Goal: Information Seeking & Learning: Learn about a topic

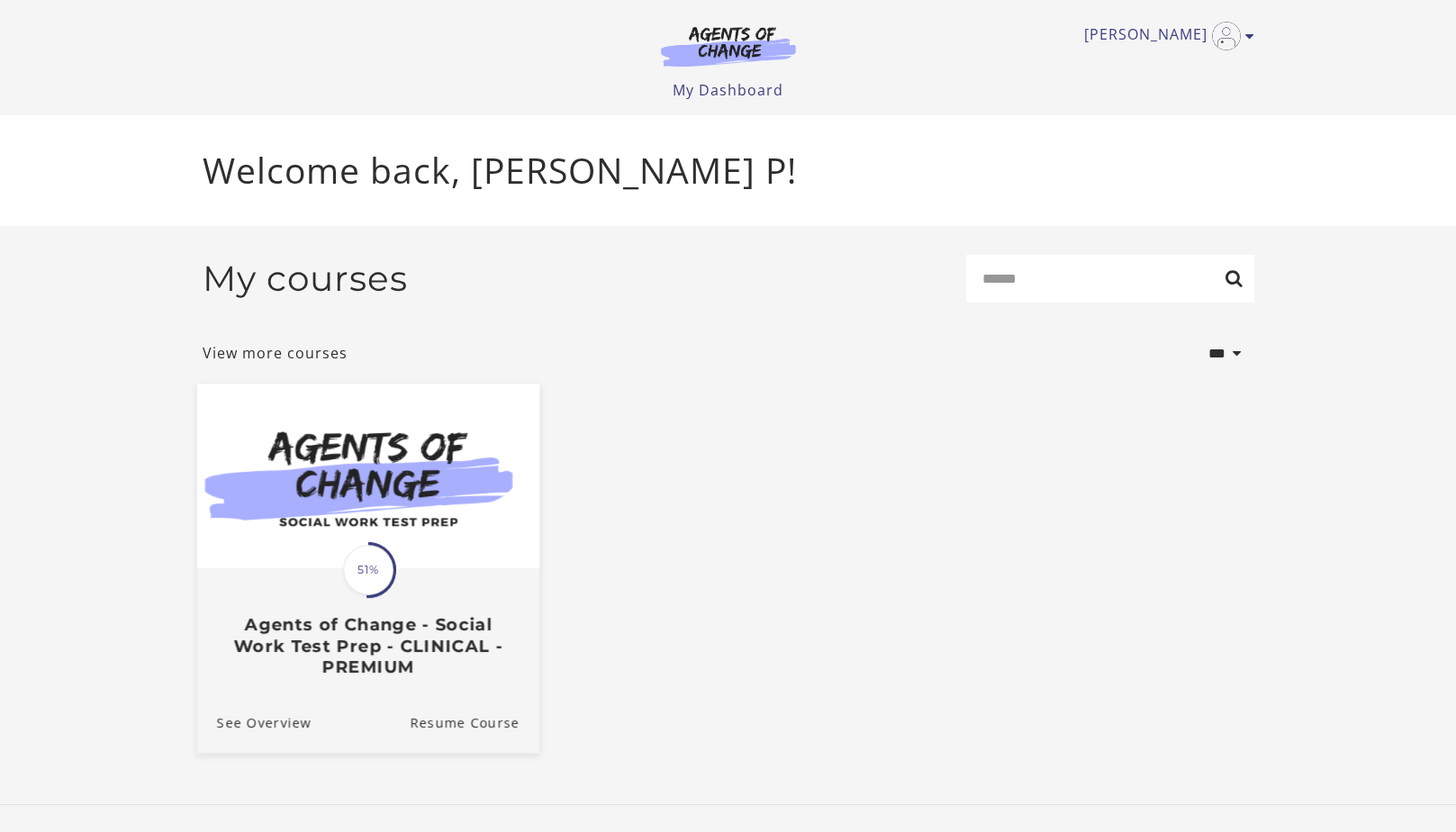
click at [362, 598] on div "Translation missing: en.liquid.partials.dashboard_course_card.progress_descript…" at bounding box center [368, 570] width 56 height 56
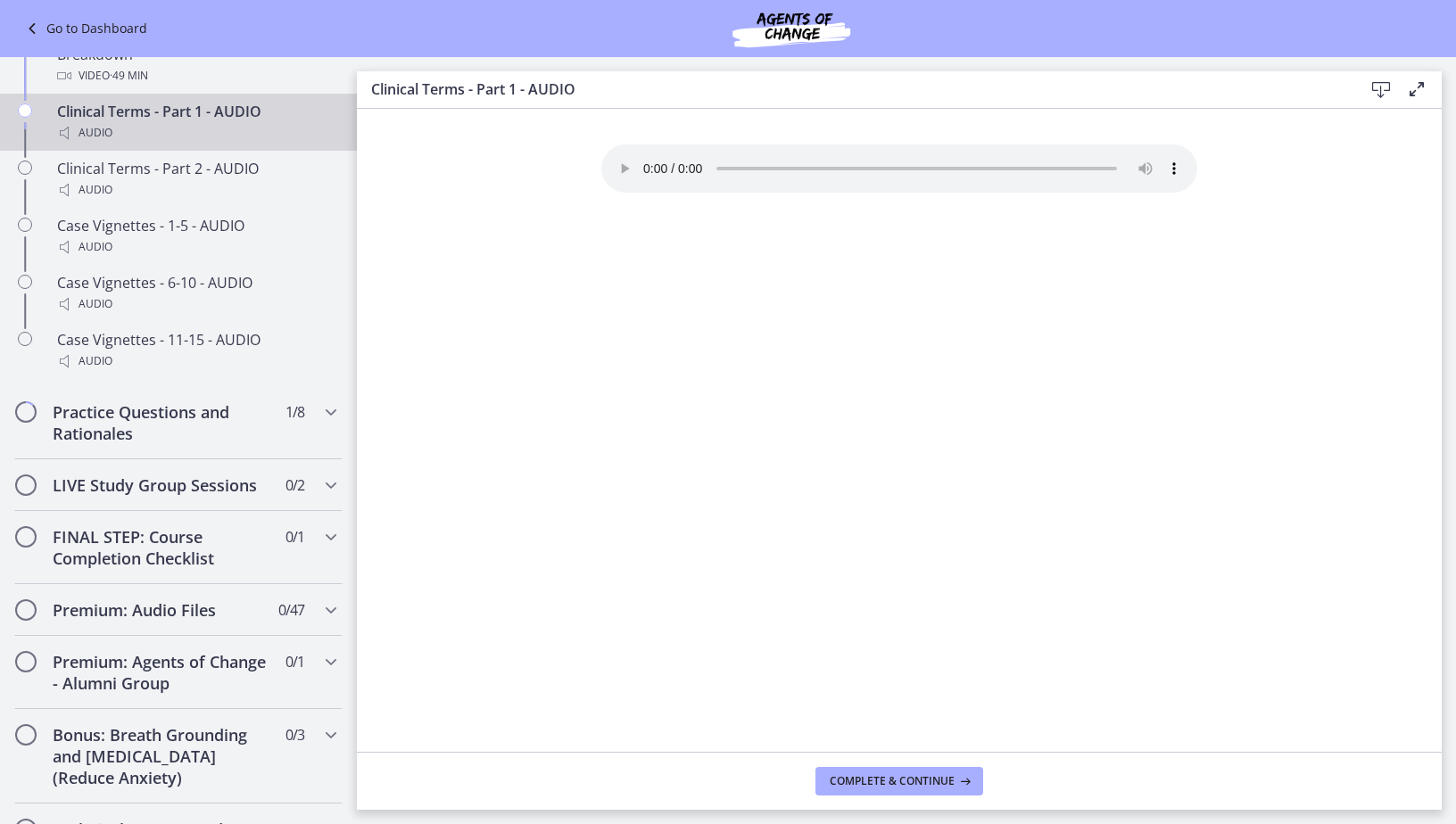
scroll to position [1427, 0]
click at [306, 451] on div "Practice Questions and Rationales 1 / 8 Completed" at bounding box center [178, 421] width 328 height 73
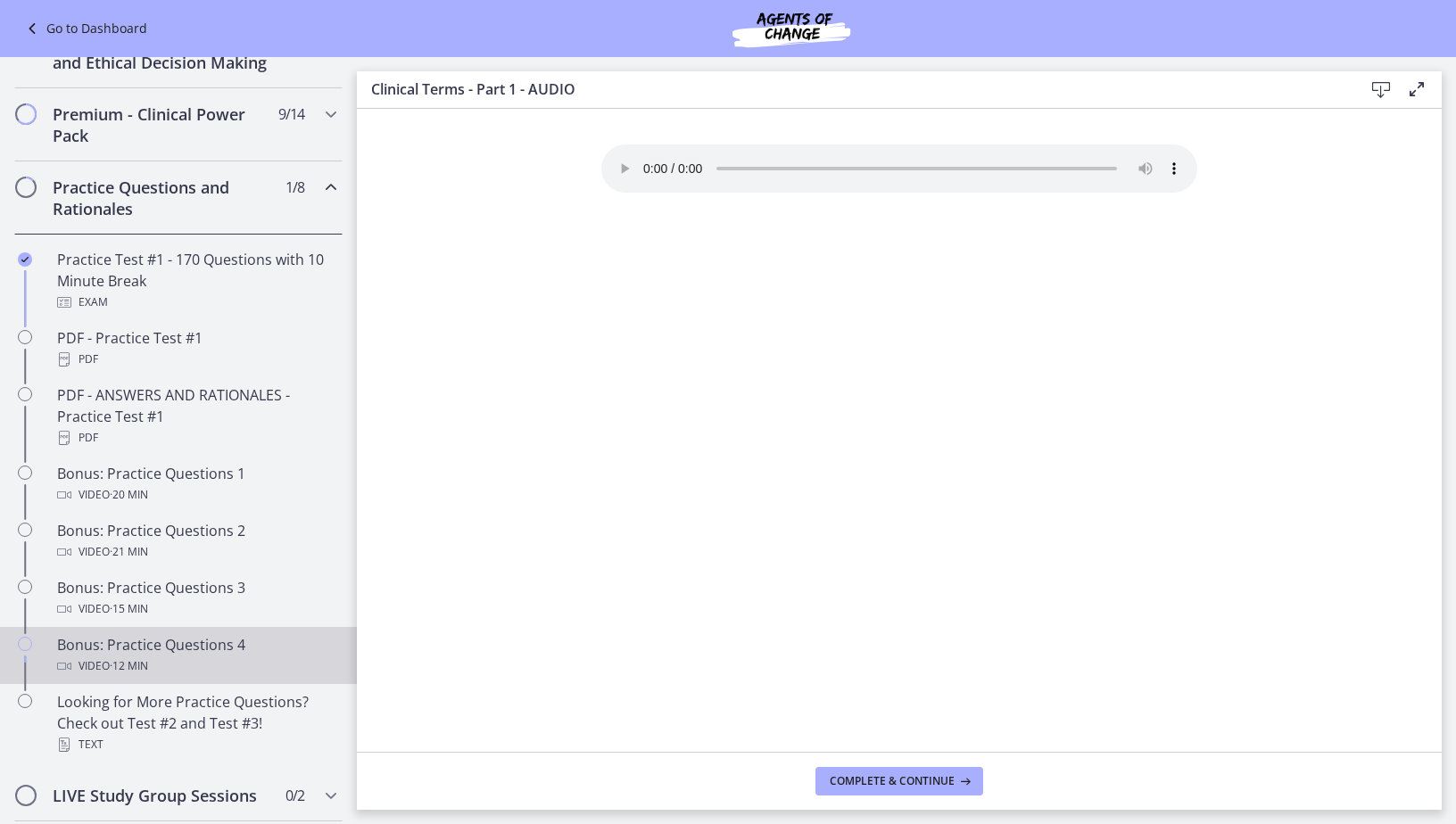
scroll to position [750, 0]
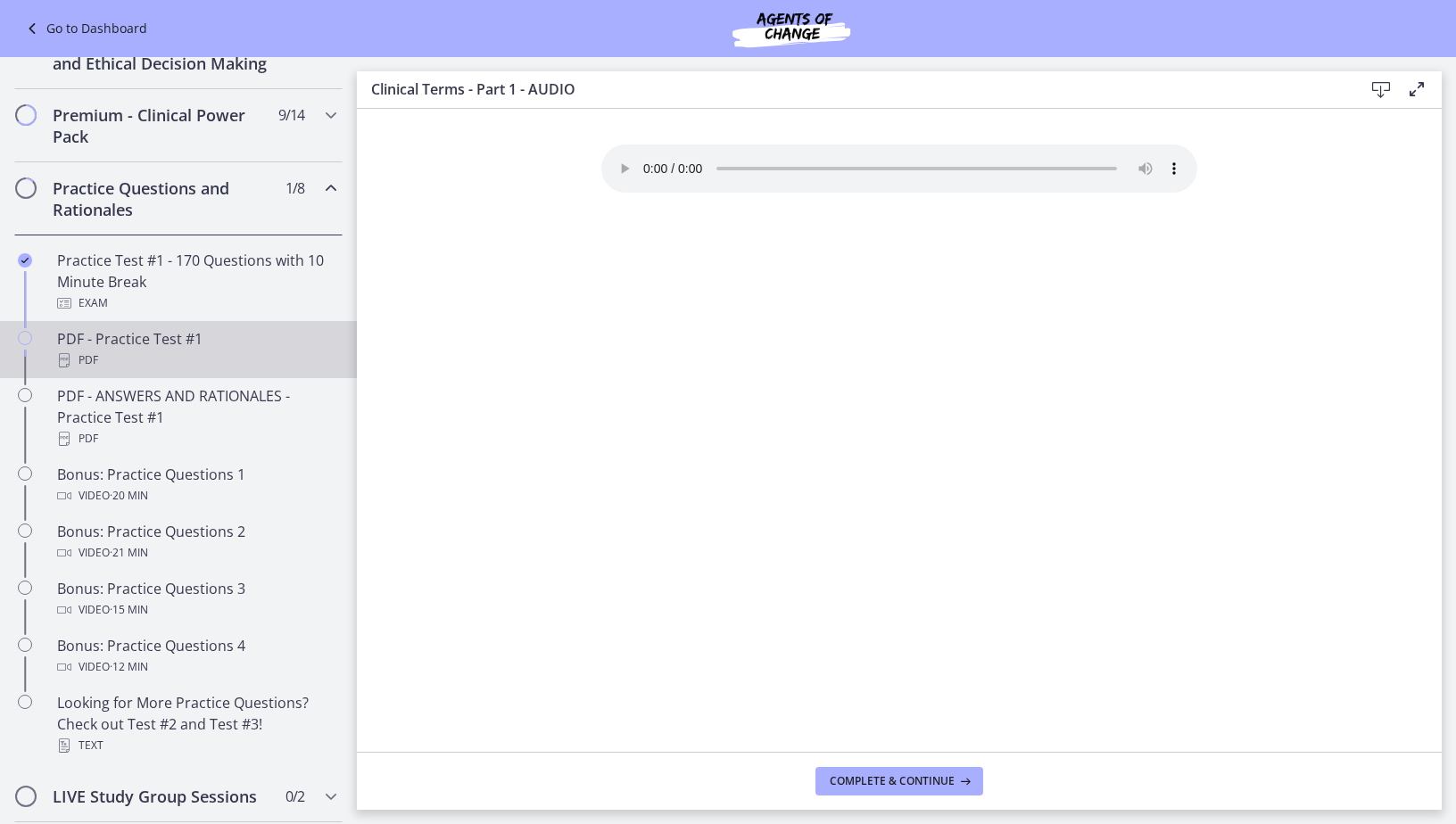
click at [177, 378] on link "PDF - Practice Test #1 PDF" at bounding box center [178, 349] width 357 height 57
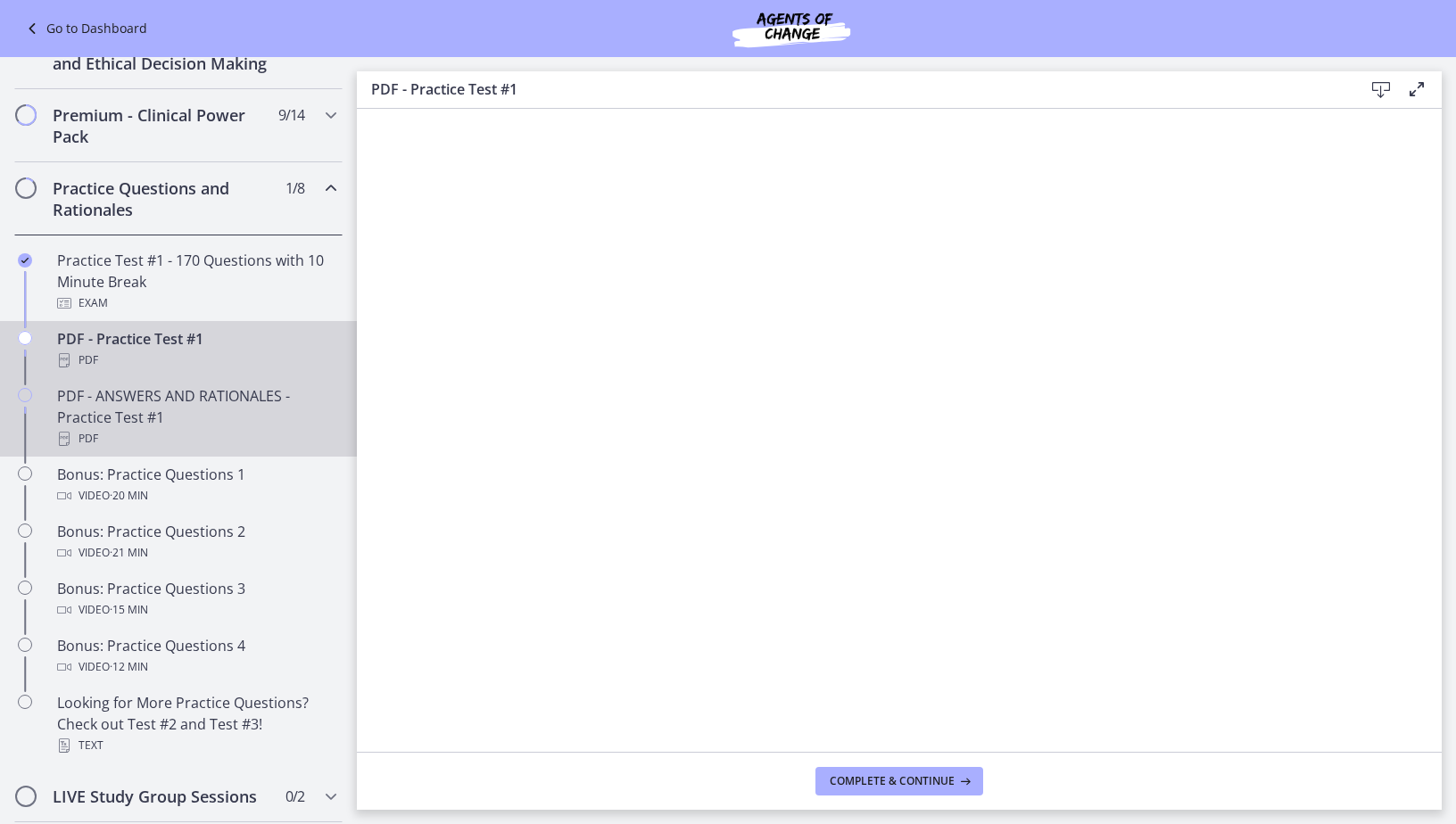
click at [238, 441] on div "PDF - ANSWERS AND RATIONALES - Practice Test #1 PDF" at bounding box center [196, 417] width 279 height 64
click at [167, 359] on div "PDF - Practice Test #1 PDF" at bounding box center [196, 349] width 279 height 43
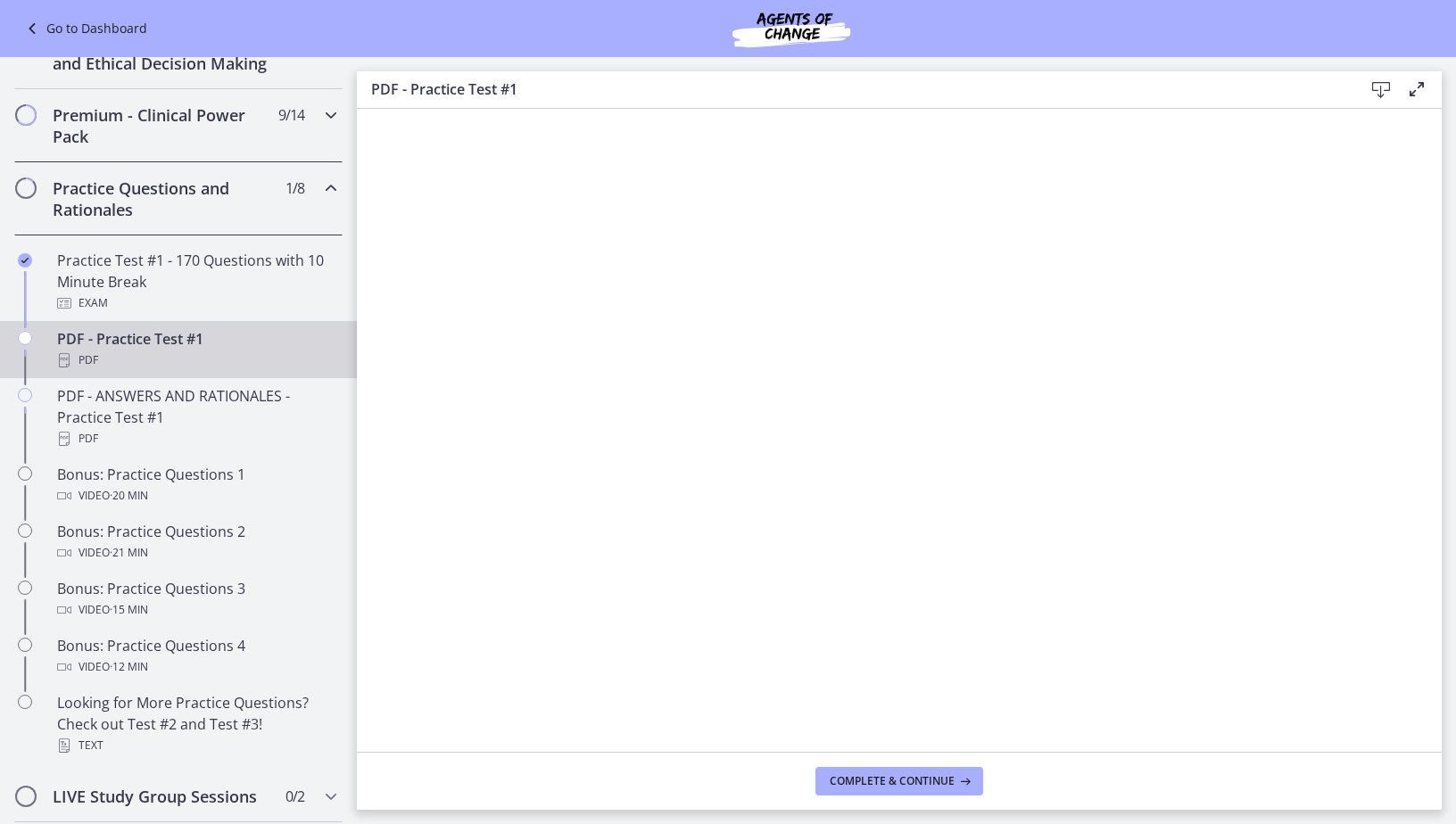
click at [290, 151] on div "Premium - Clinical Power Pack 9 / 14 Completed" at bounding box center [178, 126] width 328 height 73
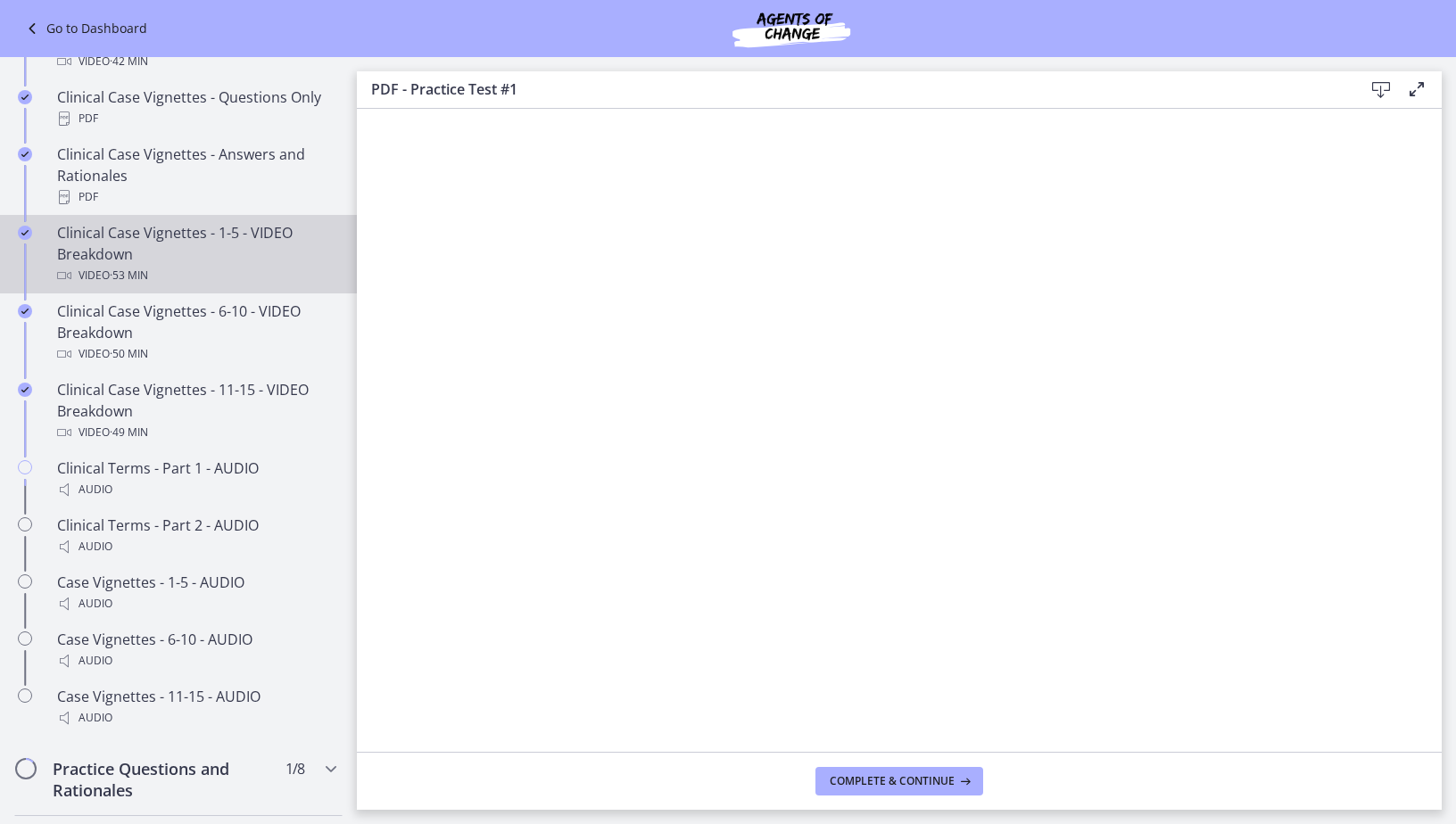
scroll to position [1107, 0]
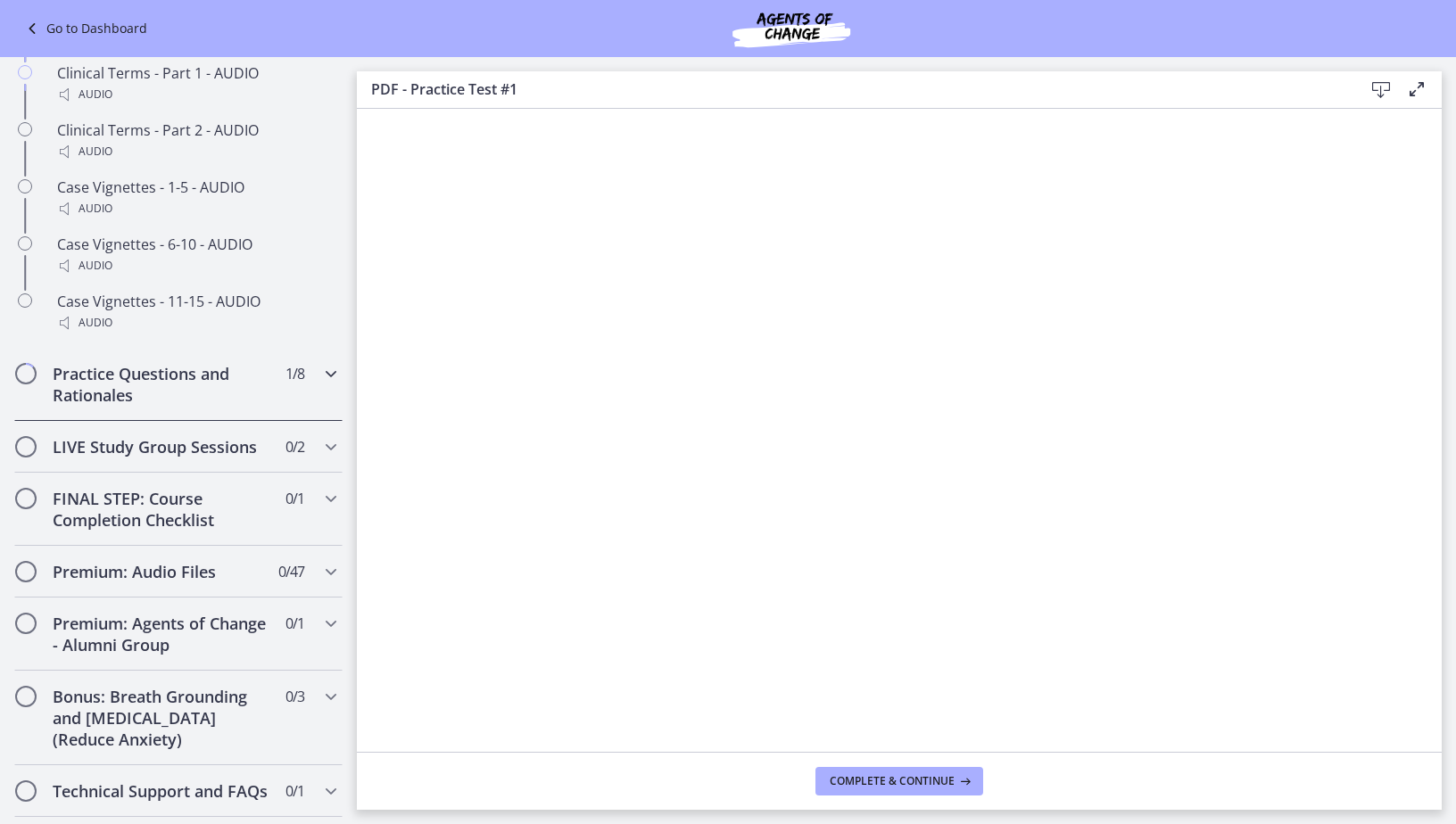
click at [279, 421] on div "Practice Questions and Rationales 1 / 8 Completed" at bounding box center [178, 384] width 328 height 73
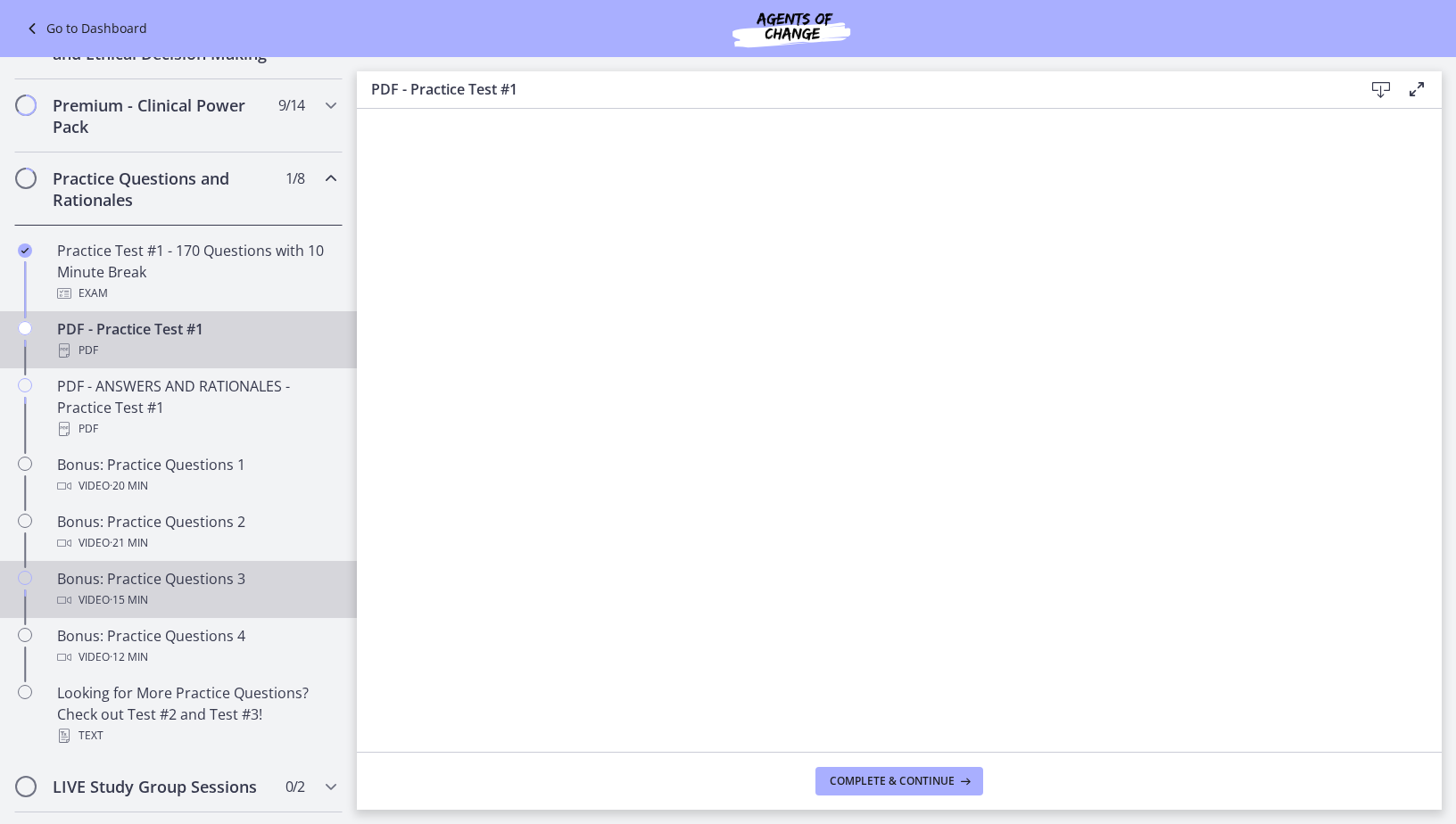
scroll to position [758, 0]
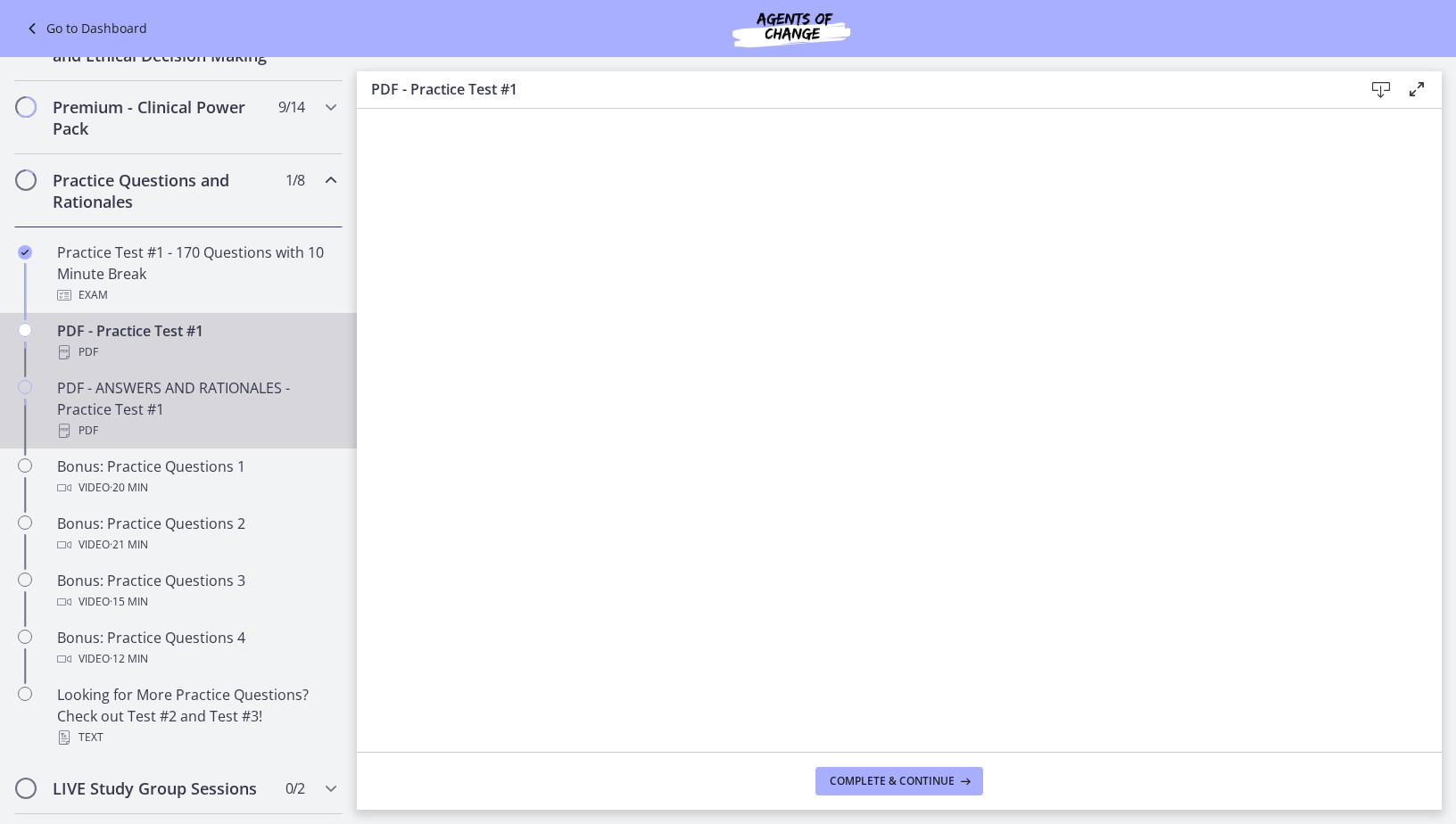
click at [127, 442] on div "PDF" at bounding box center [196, 431] width 279 height 21
click at [239, 353] on div "PDF - Practice Test #1 PDF" at bounding box center [196, 341] width 279 height 43
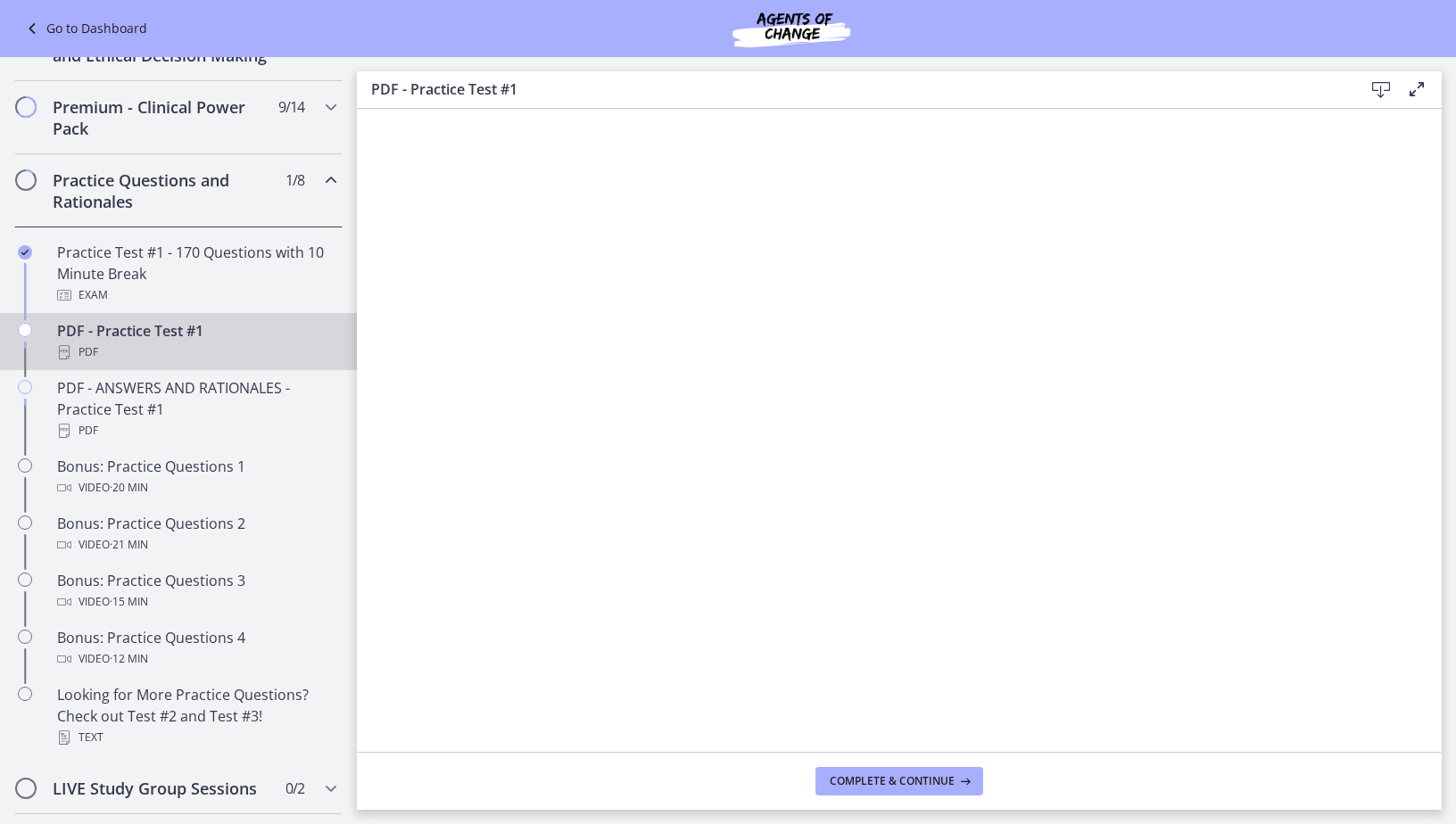
click at [922, 760] on footer "Complete & continue" at bounding box center [899, 780] width 1085 height 58
click at [909, 767] on button "Complete & continue" at bounding box center [899, 781] width 168 height 29
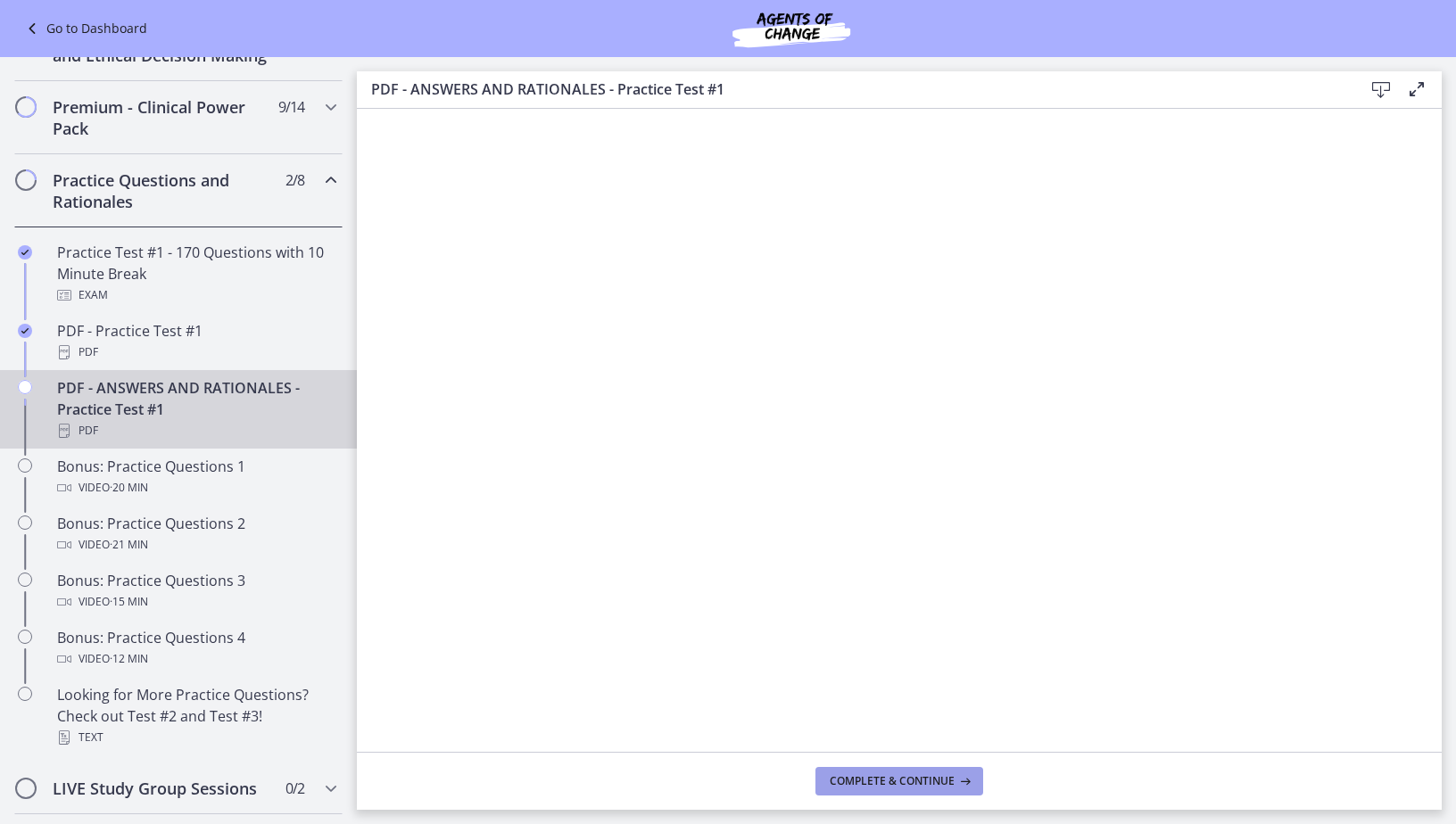
click at [876, 780] on span "Complete & continue" at bounding box center [892, 781] width 125 height 14
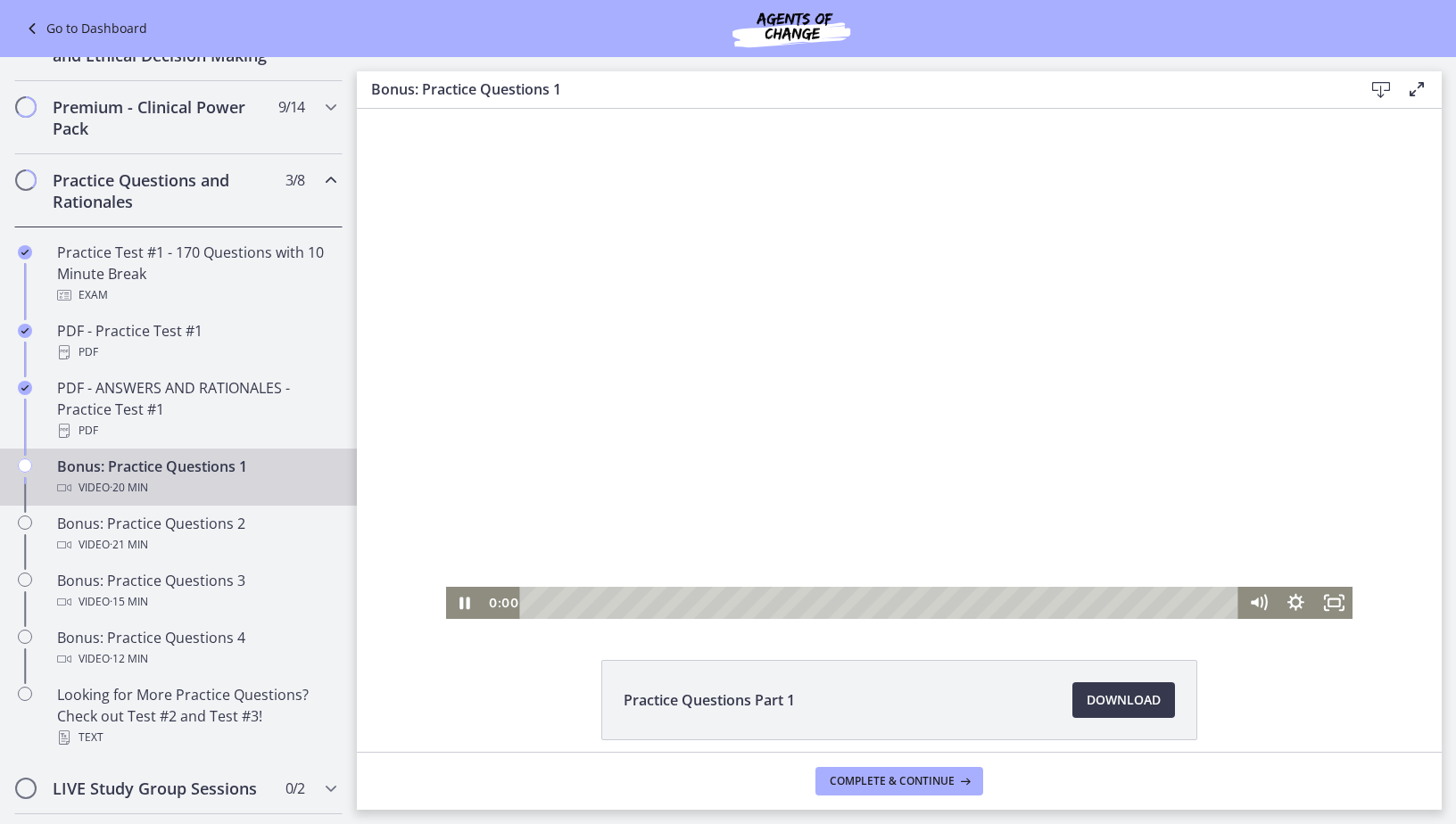
click at [801, 356] on div at bounding box center [900, 364] width 908 height 511
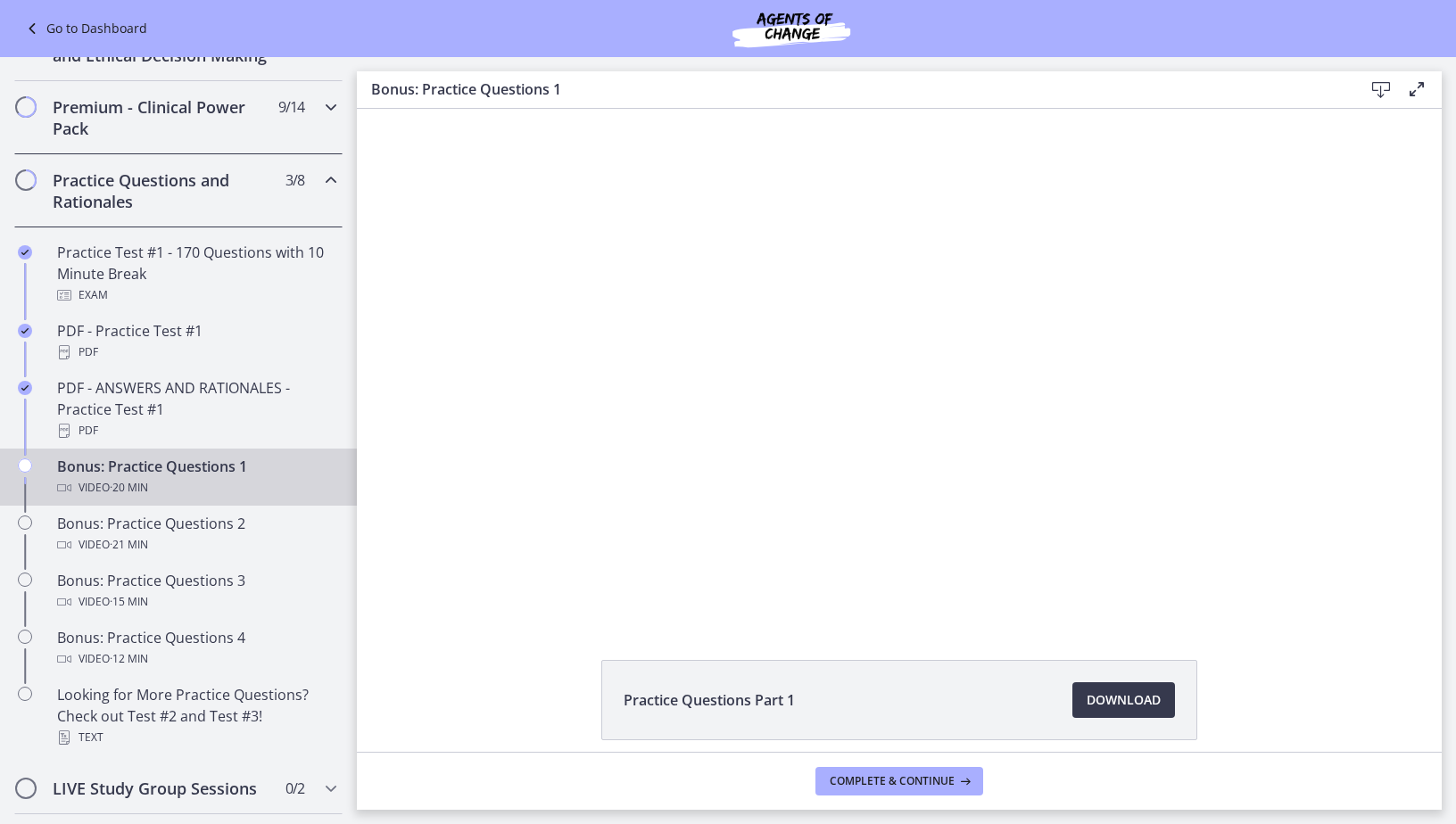
click at [328, 127] on div "Premium - Clinical Power Pack 9 / 14 Completed" at bounding box center [178, 118] width 328 height 73
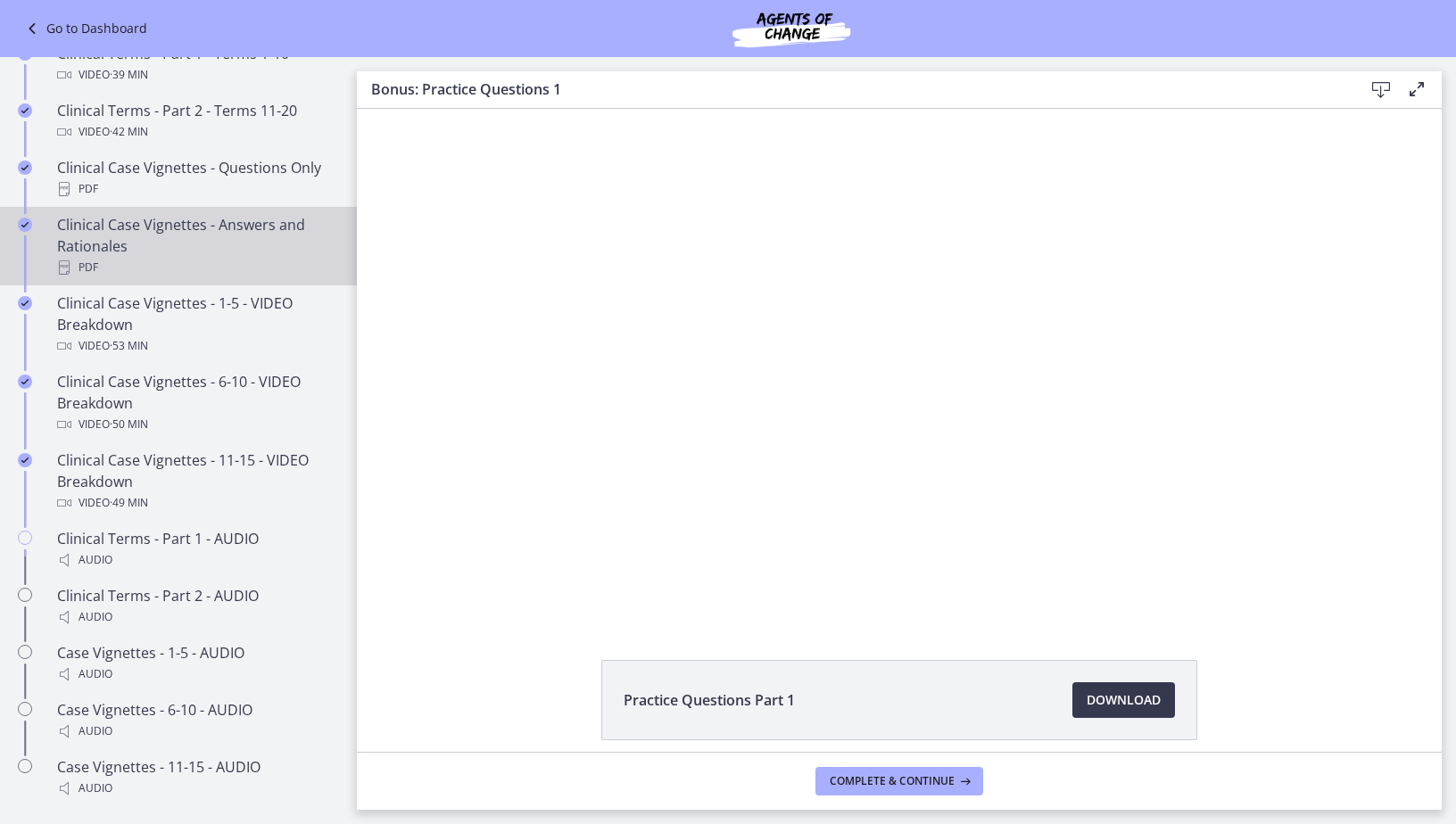
scroll to position [1204, 0]
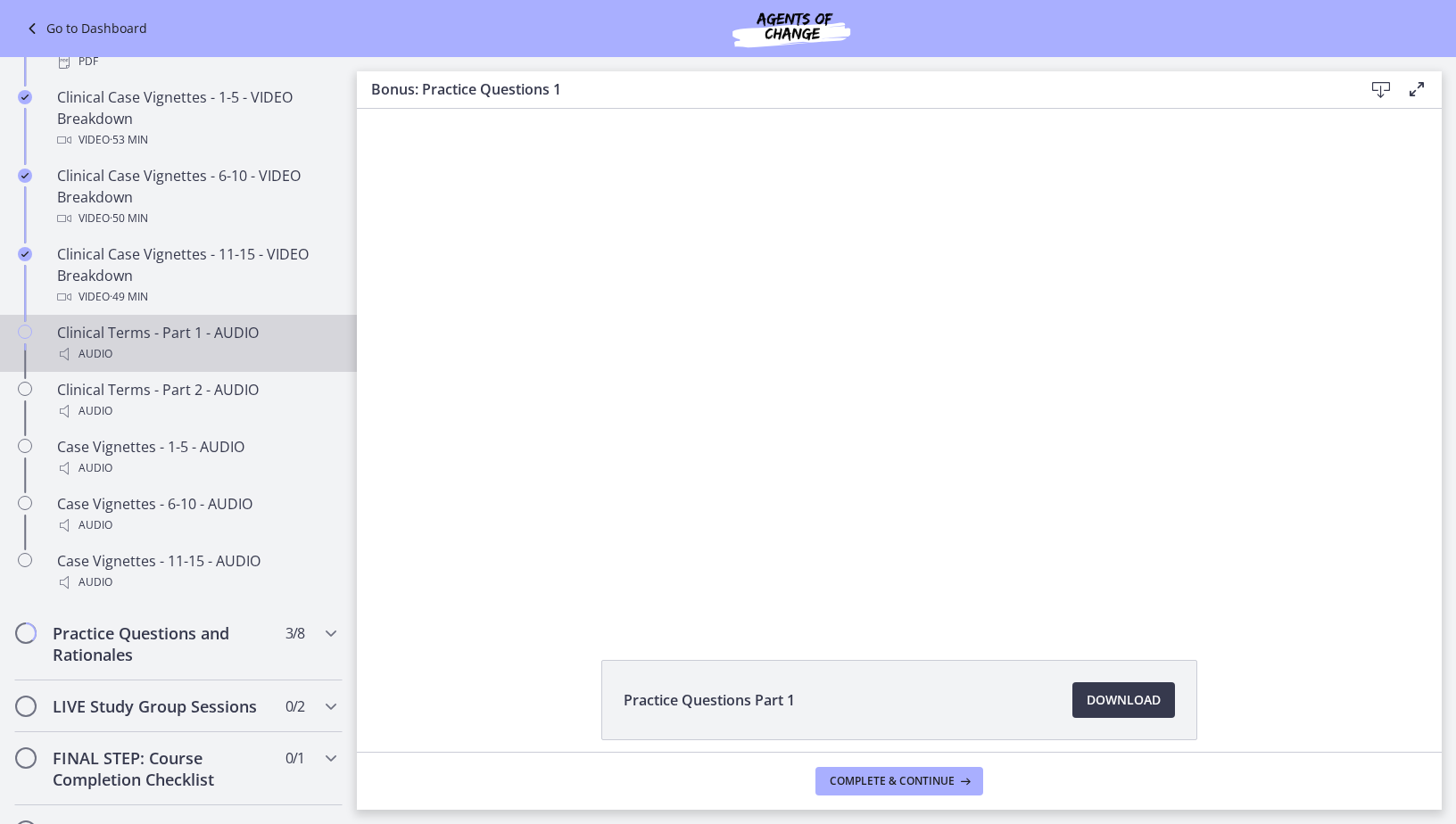
click at [144, 356] on div "Clinical Terms - Part 1 - AUDIO Audio" at bounding box center [196, 343] width 279 height 43
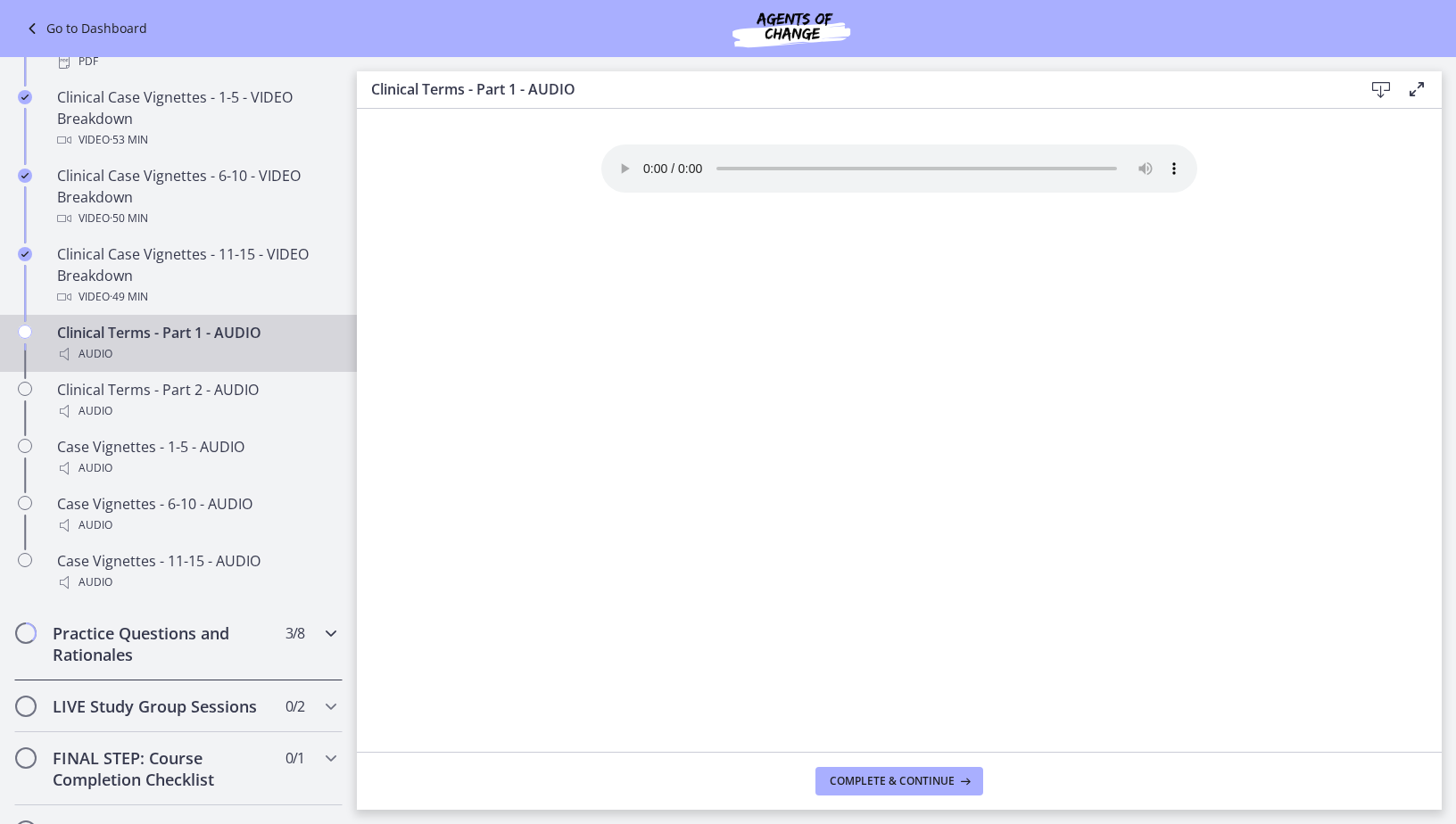
click at [318, 669] on div "Practice Questions and Rationales 3 / 8 Completed" at bounding box center [178, 644] width 328 height 73
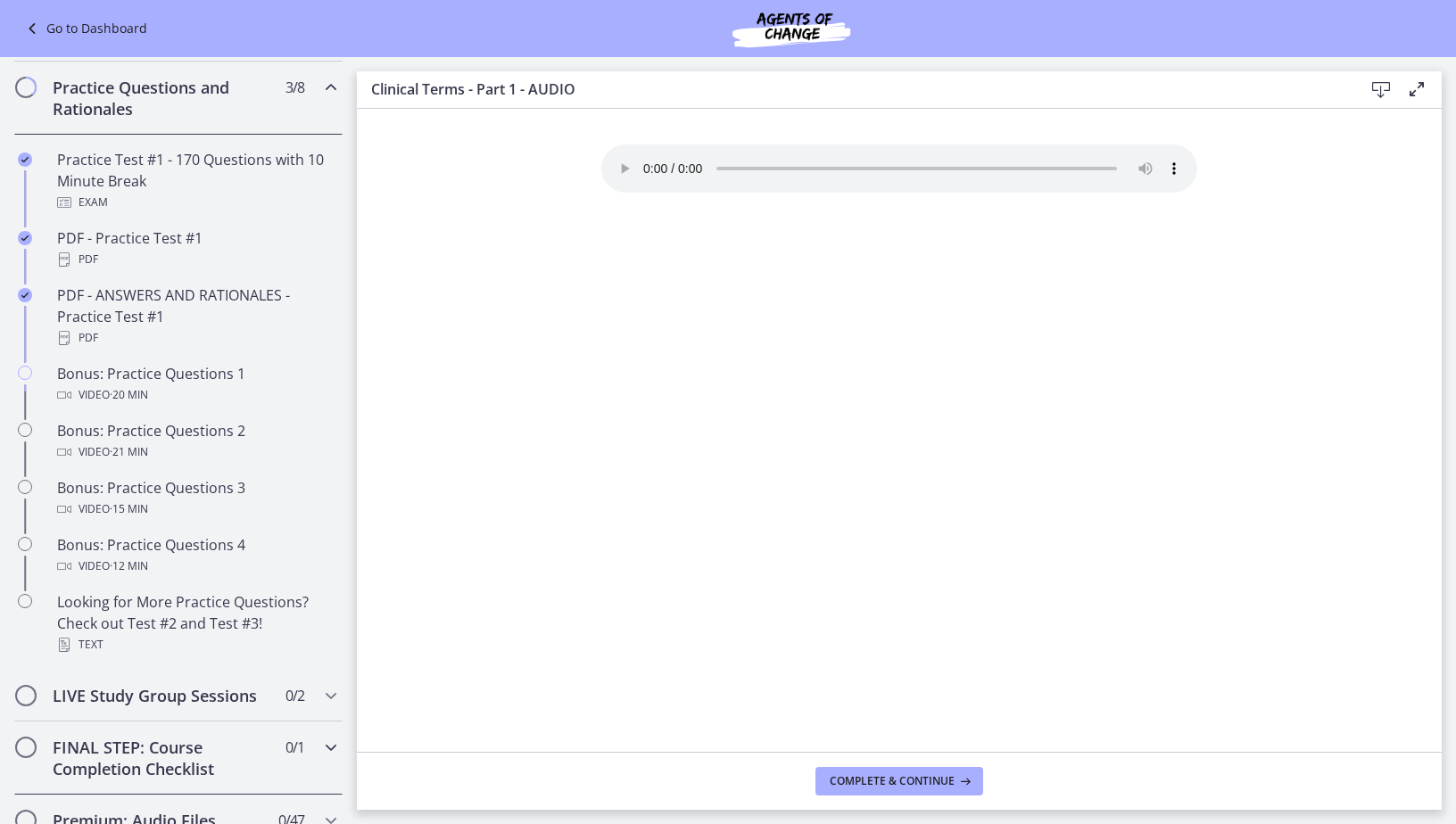
scroll to position [847, 0]
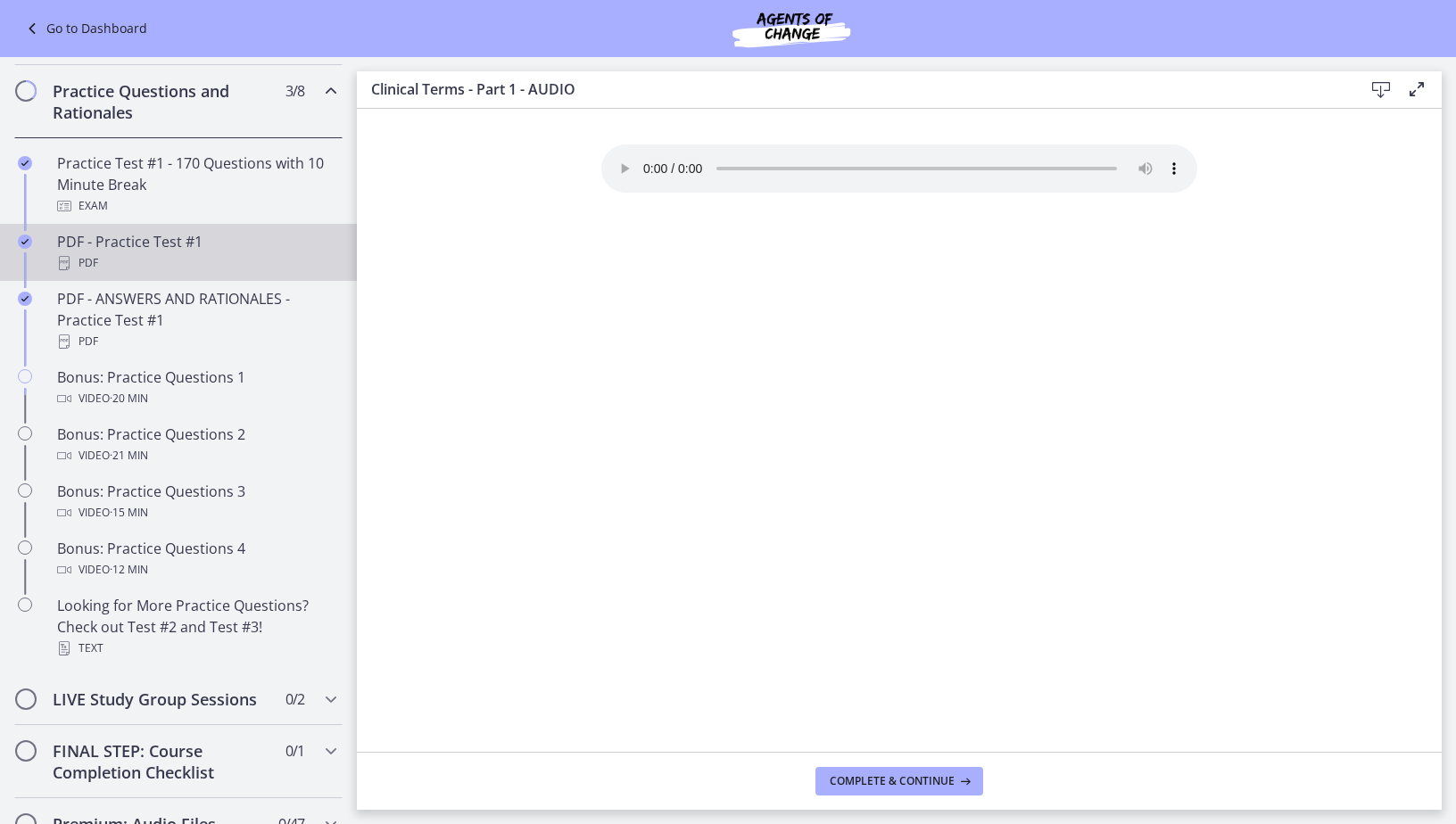
click at [176, 258] on div "PDF - Practice Test #1 PDF" at bounding box center [196, 253] width 279 height 43
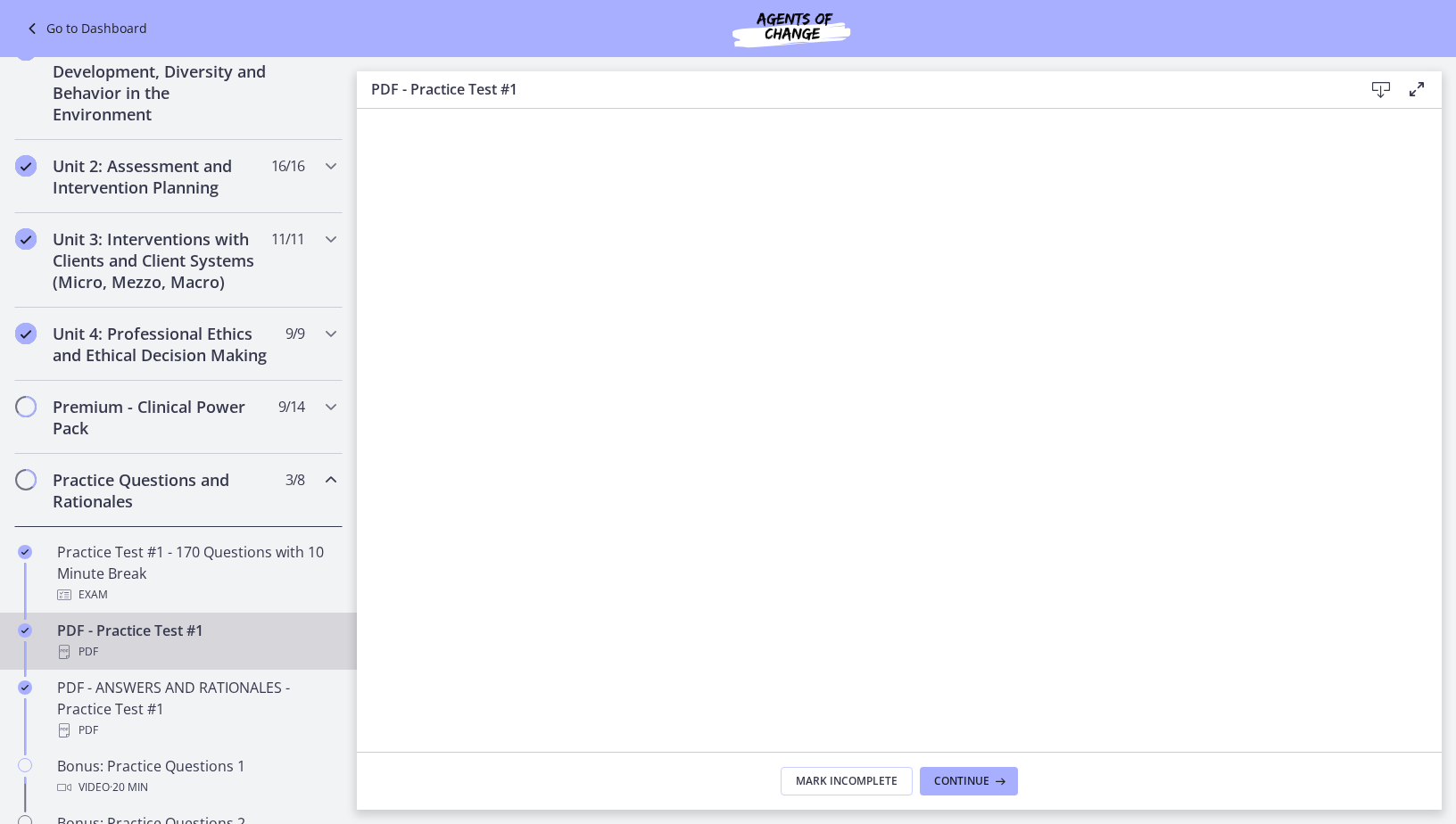
scroll to position [491, 0]
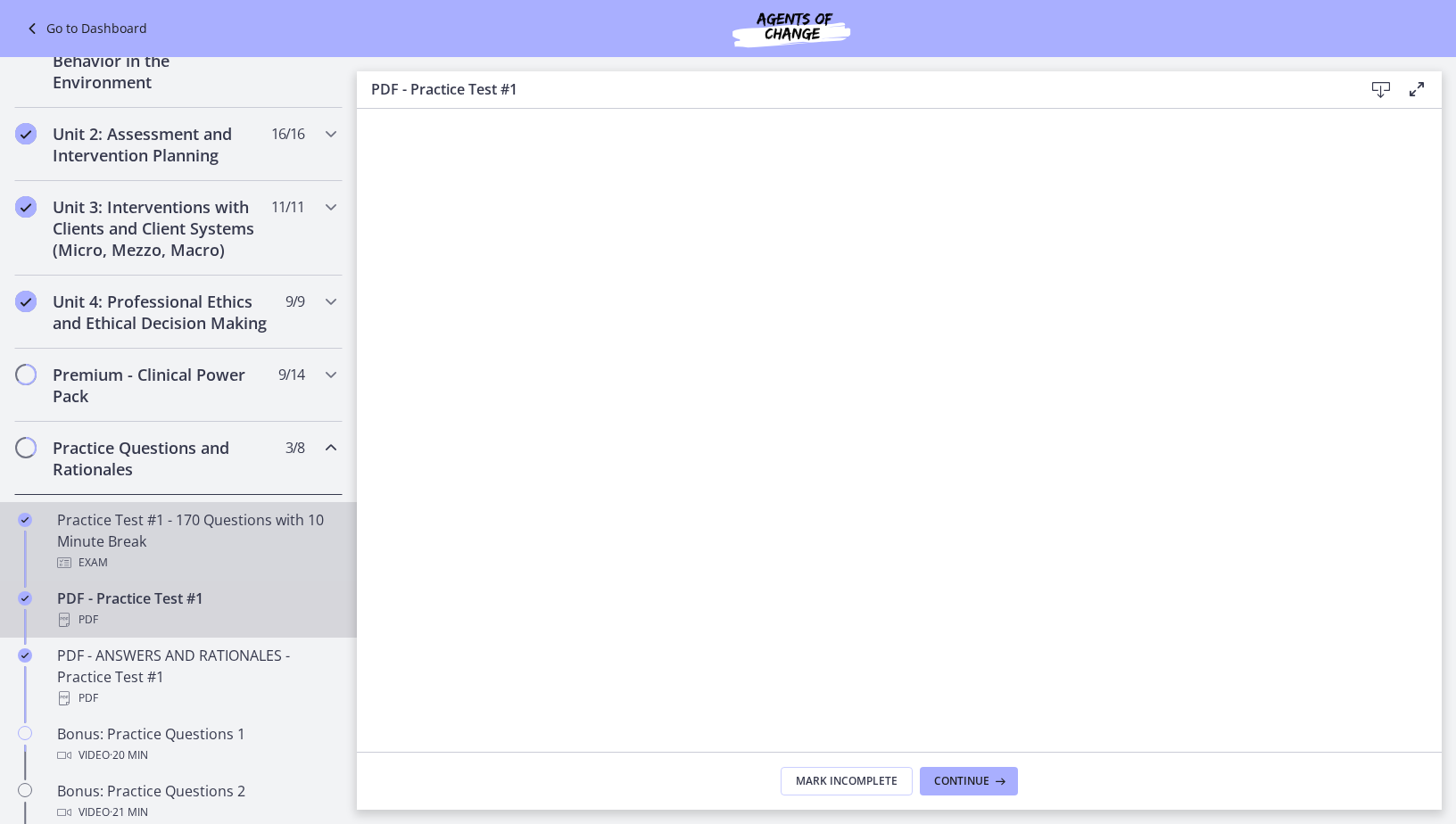
click at [276, 554] on div "Practice Test #1 - 170 Questions with 10 Minute Break Exam" at bounding box center [196, 542] width 279 height 64
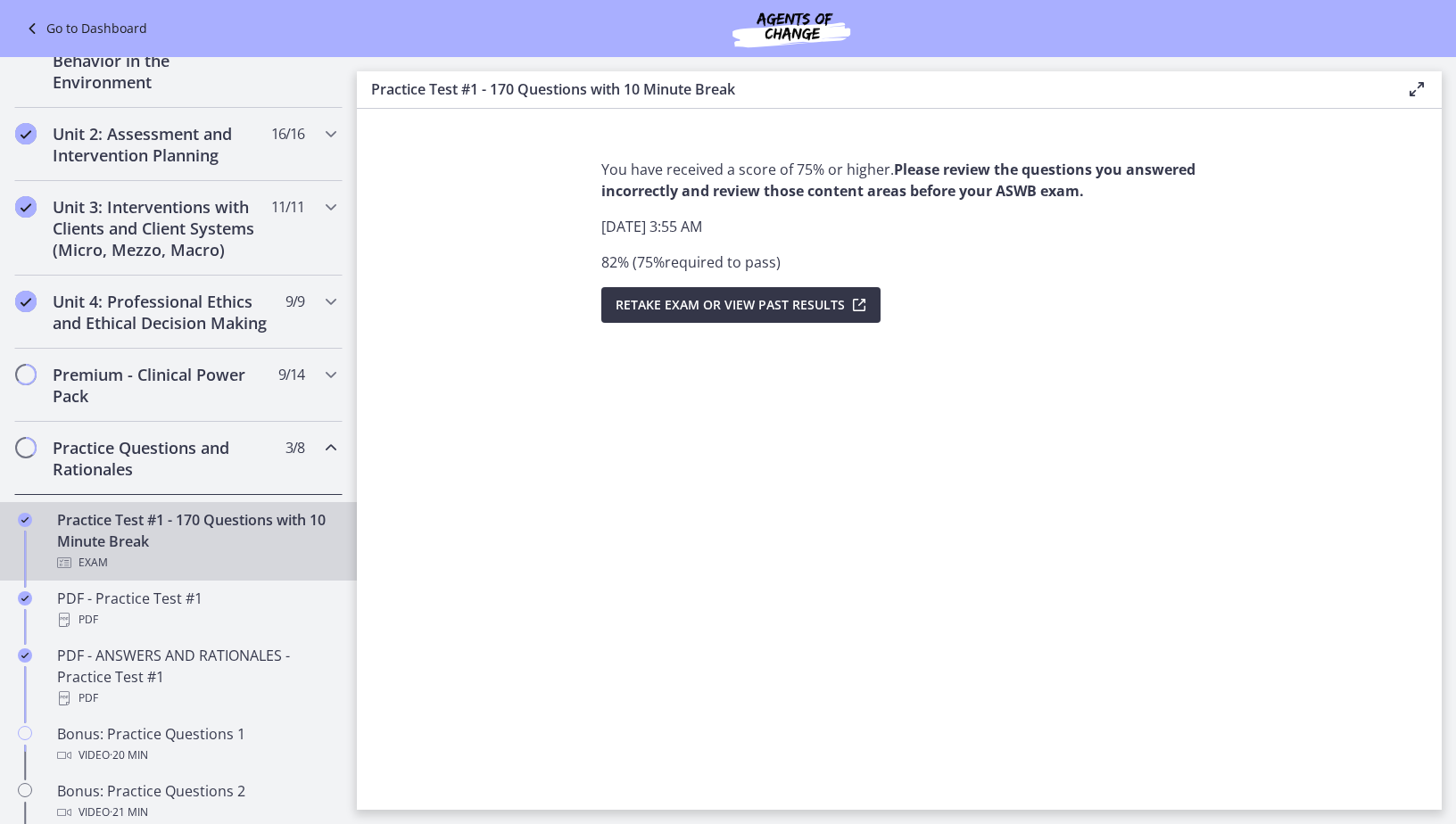
click at [835, 310] on span "Retake Exam OR View Past Results" at bounding box center [730, 305] width 229 height 21
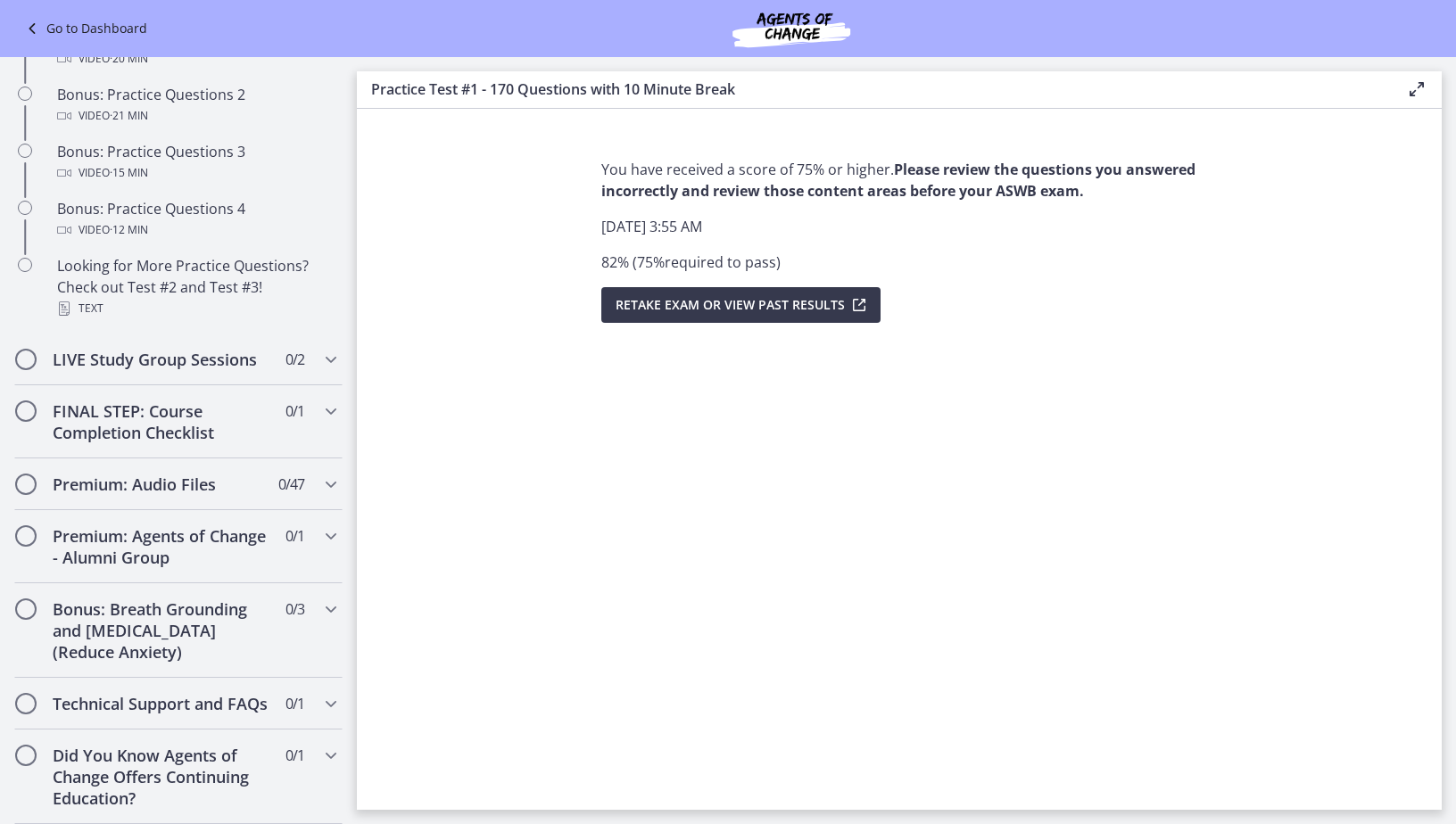
scroll to position [1230, 0]
click at [320, 693] on icon "Chapters" at bounding box center [331, 704] width 22 height 21
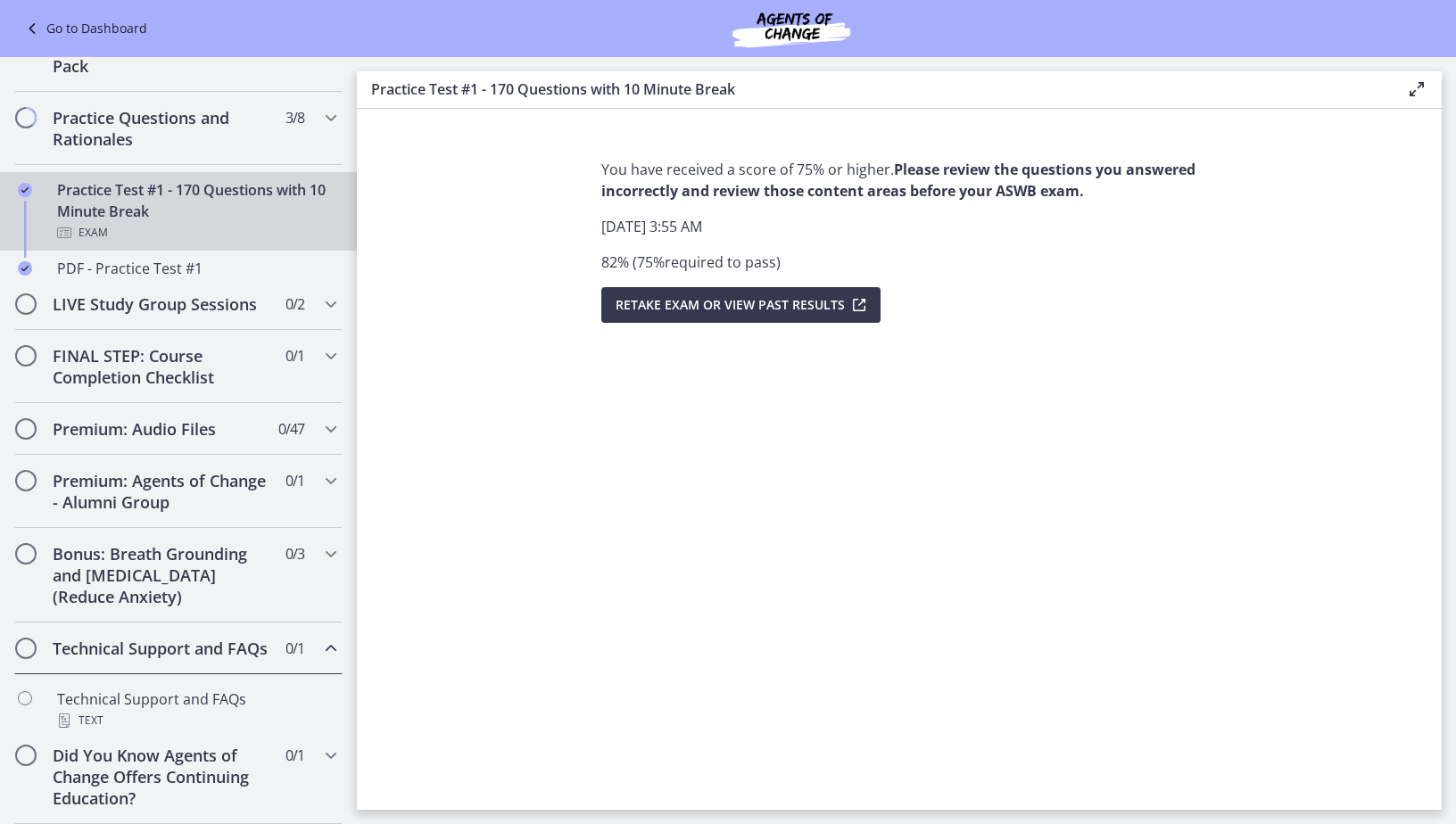
scroll to position [766, 0]
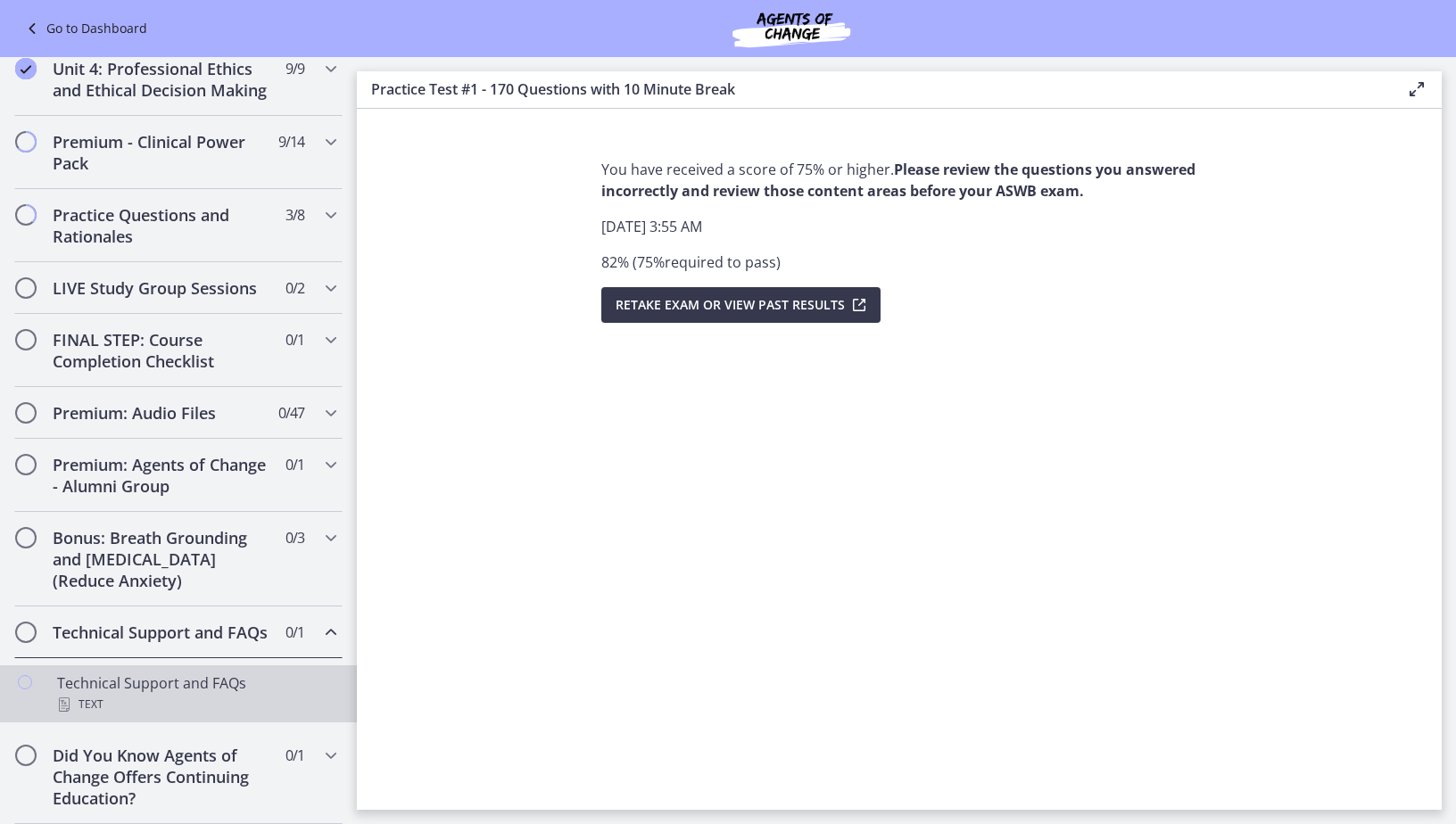
click at [176, 704] on div "Text" at bounding box center [196, 705] width 279 height 21
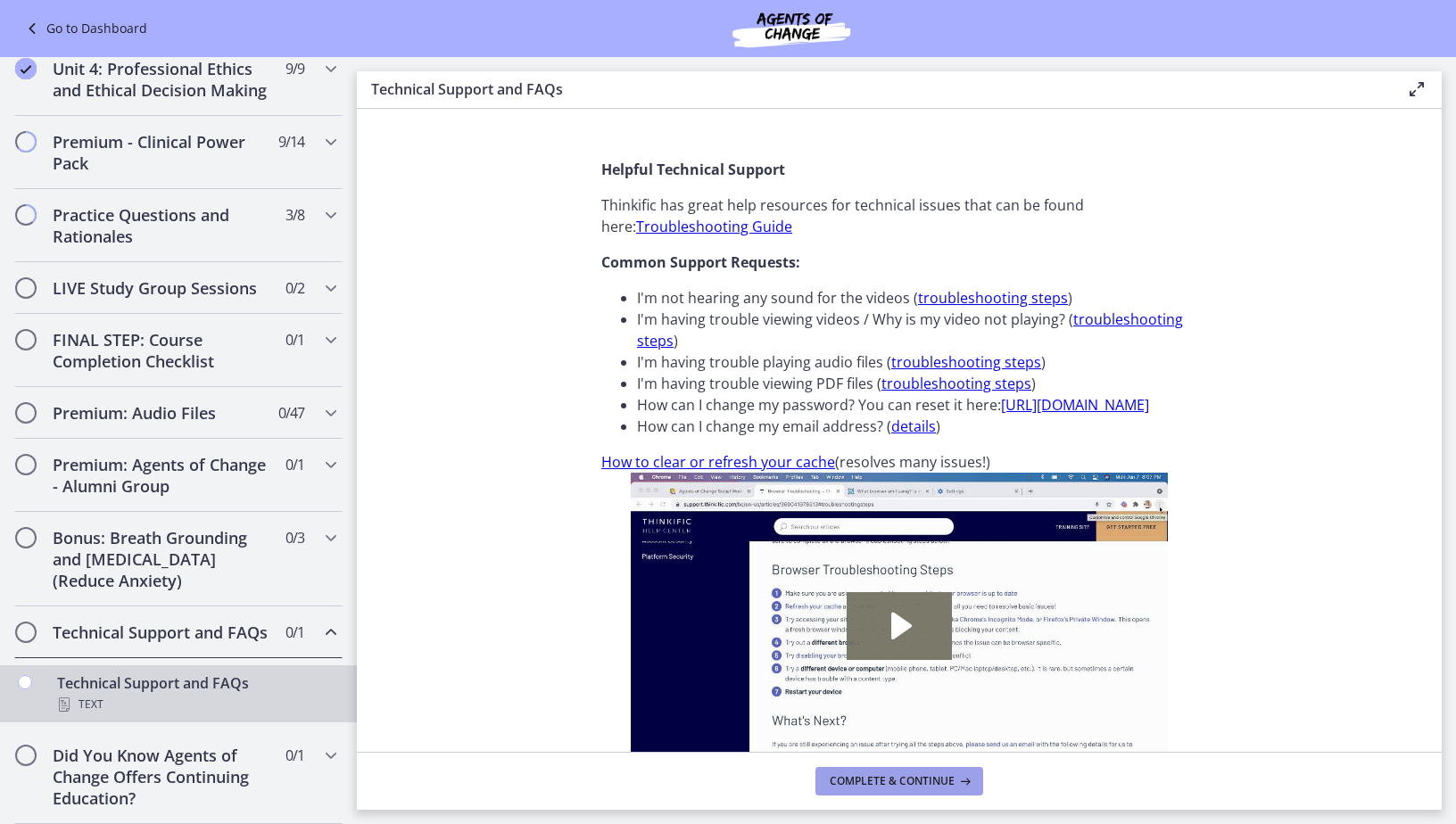
click at [890, 777] on span "Complete & continue" at bounding box center [892, 781] width 125 height 14
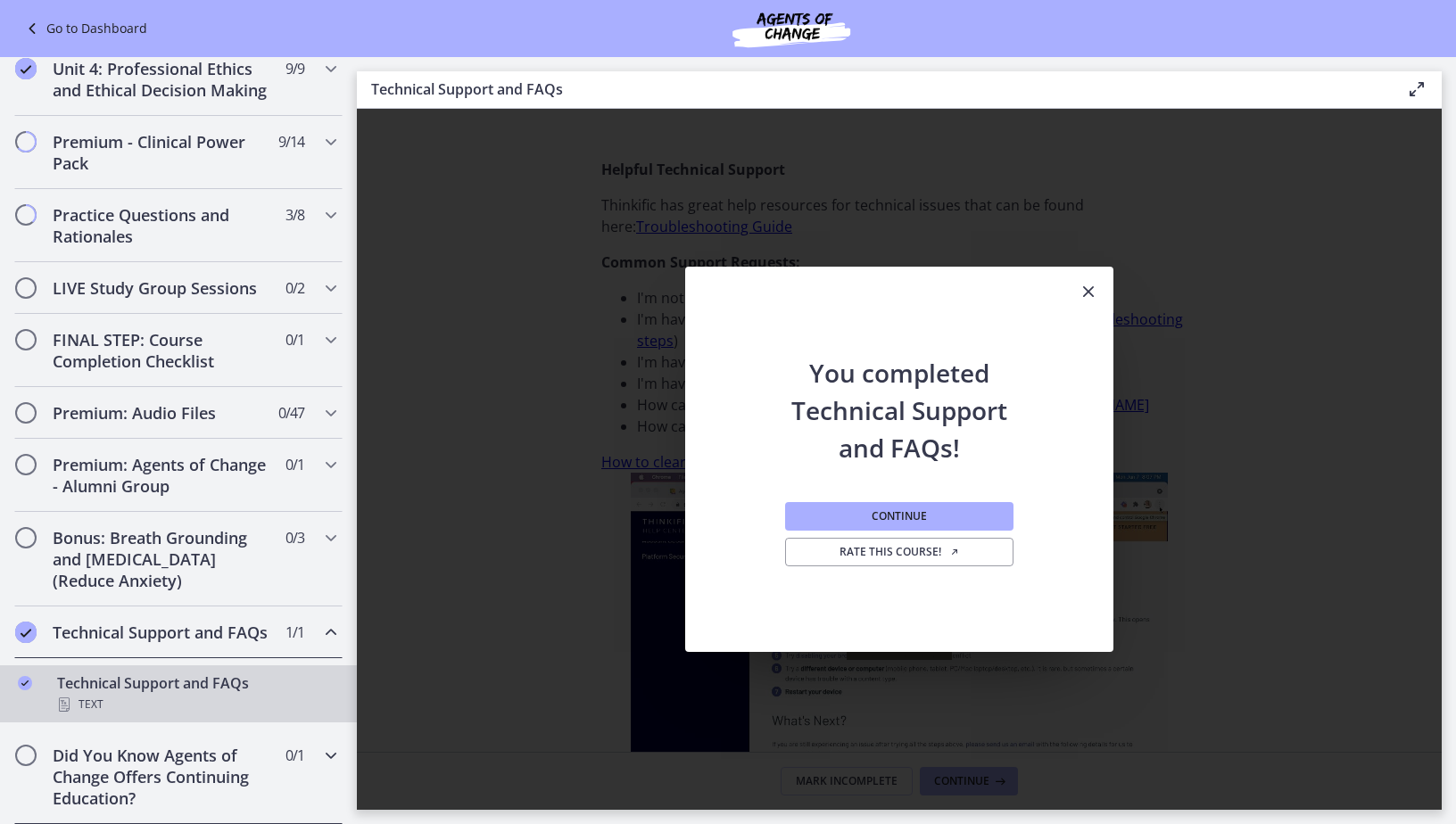
click at [306, 738] on div "Did You Know Agents of Change Offers Continuing Education? 0 / 1 Completed" at bounding box center [178, 777] width 328 height 95
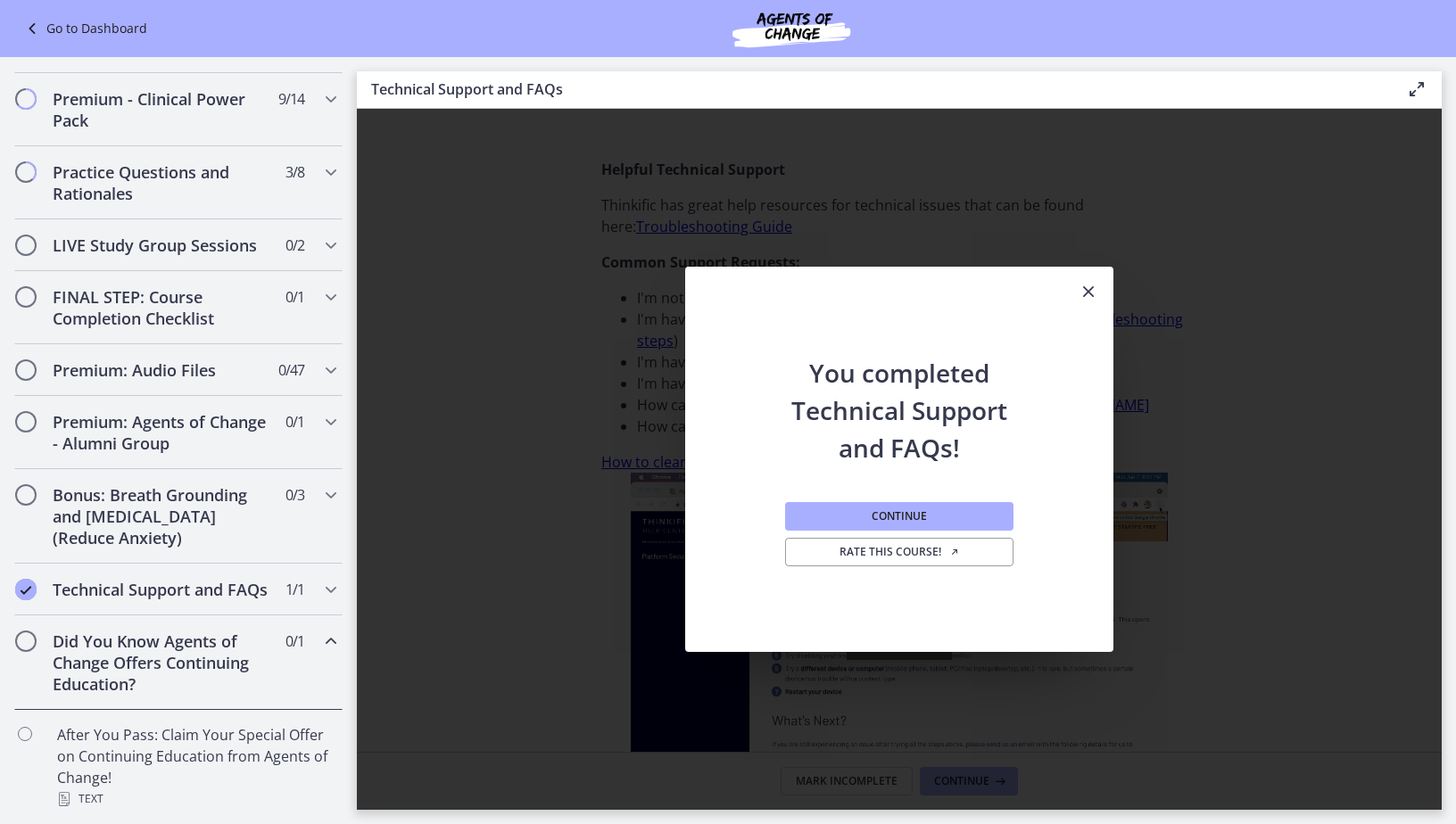
click at [926, 496] on div "Continue Rate this course!" at bounding box center [899, 559] width 228 height 185
click at [920, 511] on span "Continue" at bounding box center [900, 517] width 56 height 14
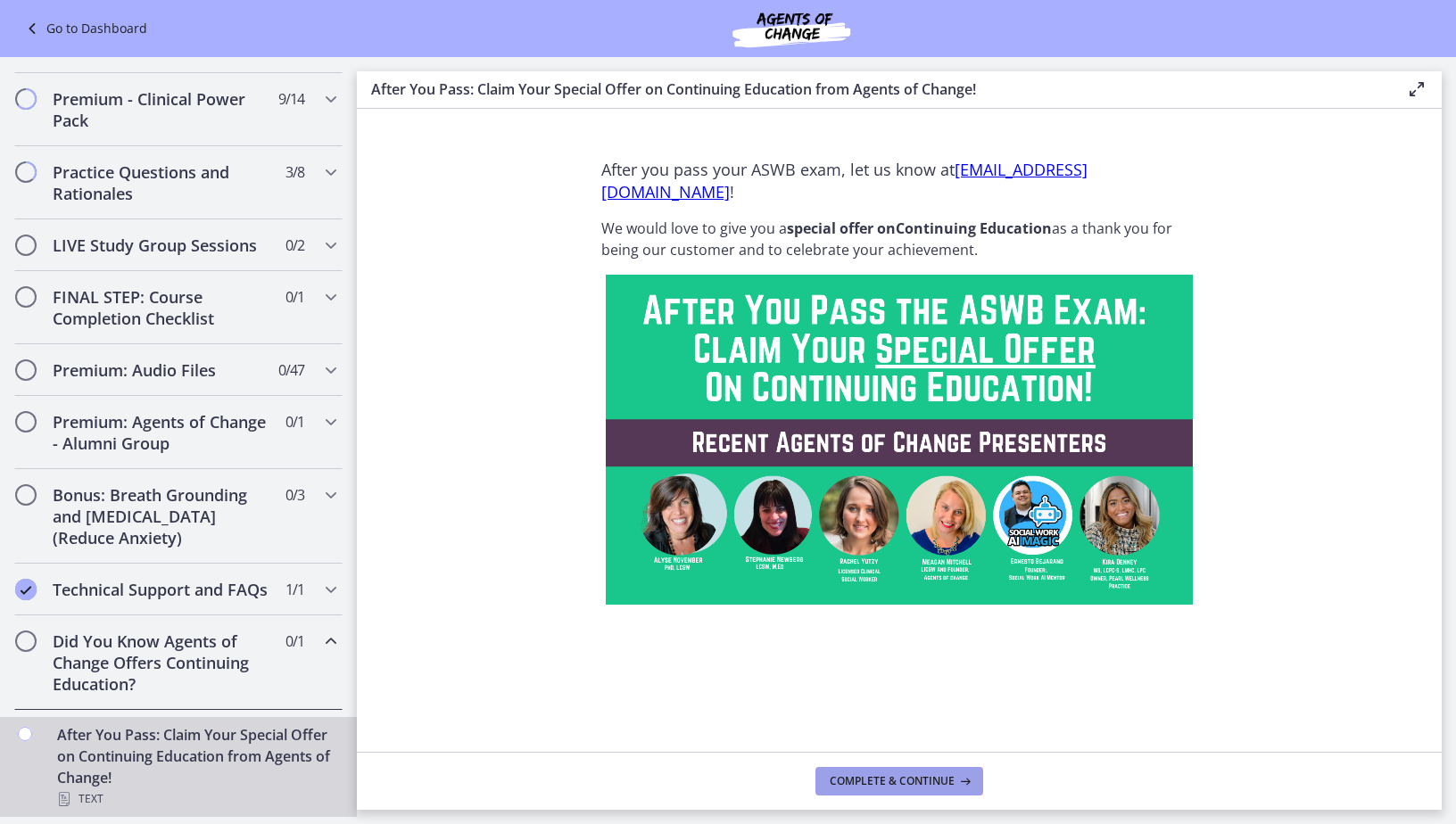
click at [864, 774] on span "Complete & continue" at bounding box center [892, 781] width 125 height 14
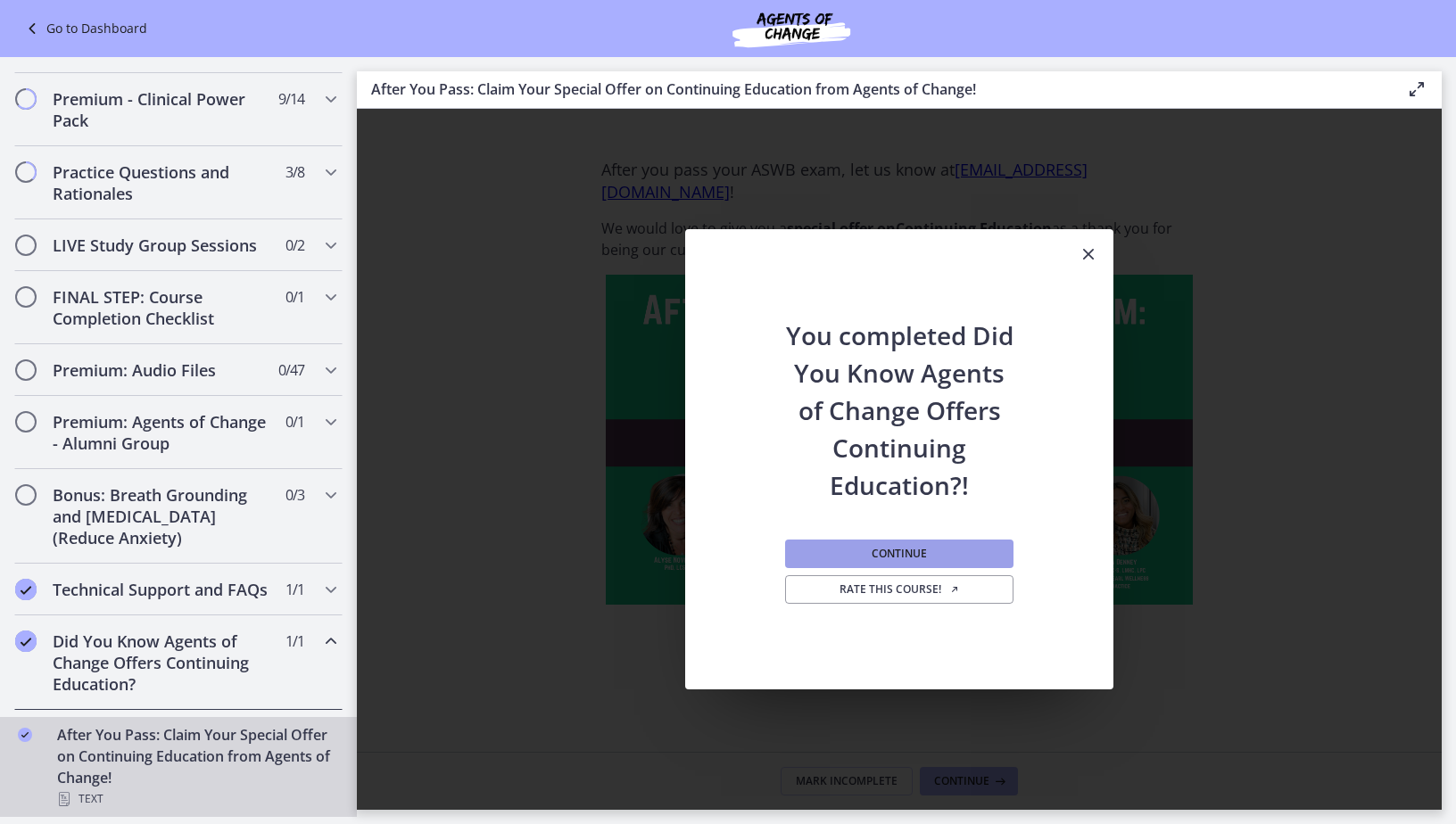
click at [874, 546] on span "Continue" at bounding box center [900, 554] width 56 height 14
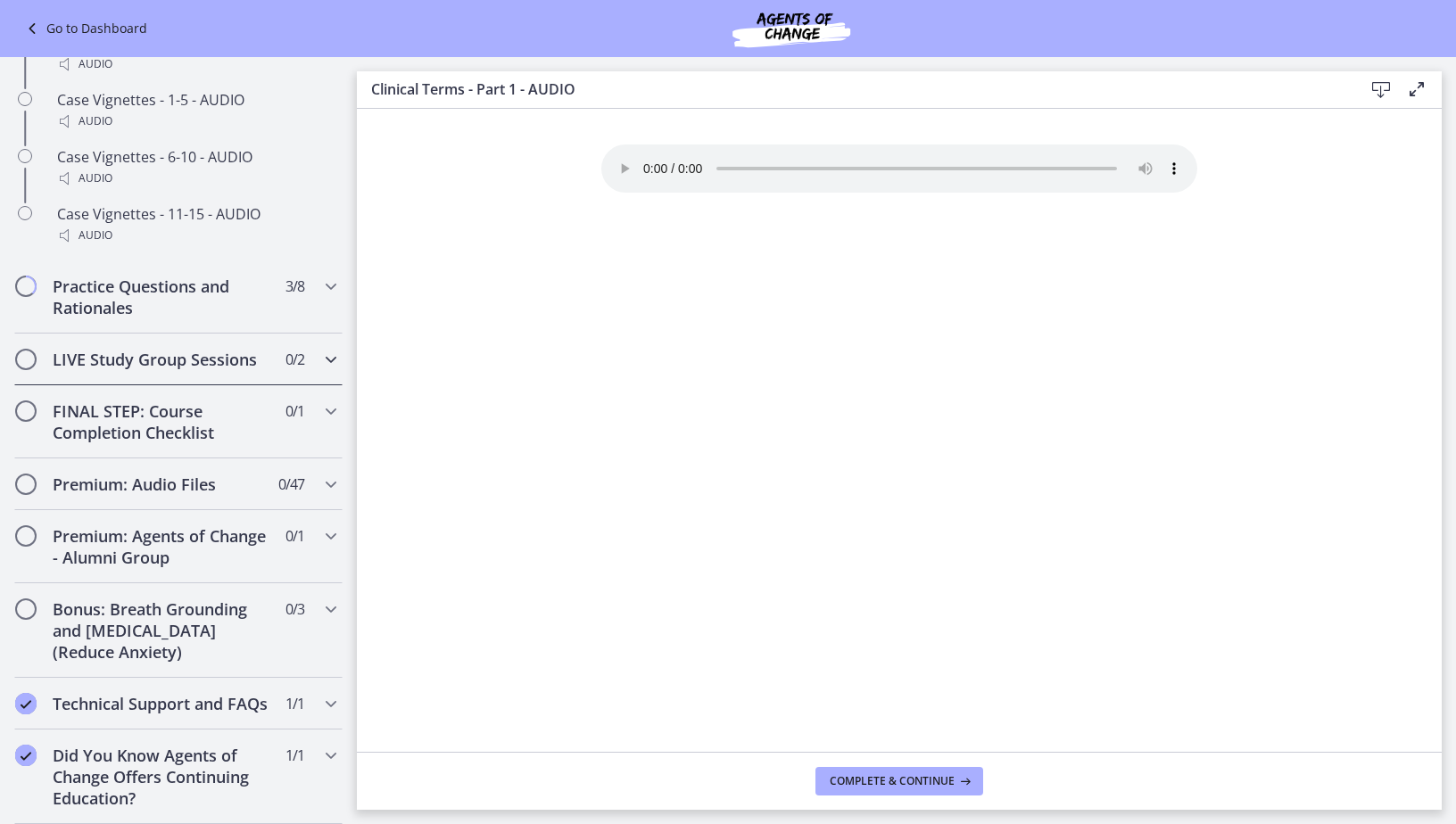
scroll to position [1593, 0]
click at [320, 598] on icon "Chapters" at bounding box center [331, 609] width 22 height 21
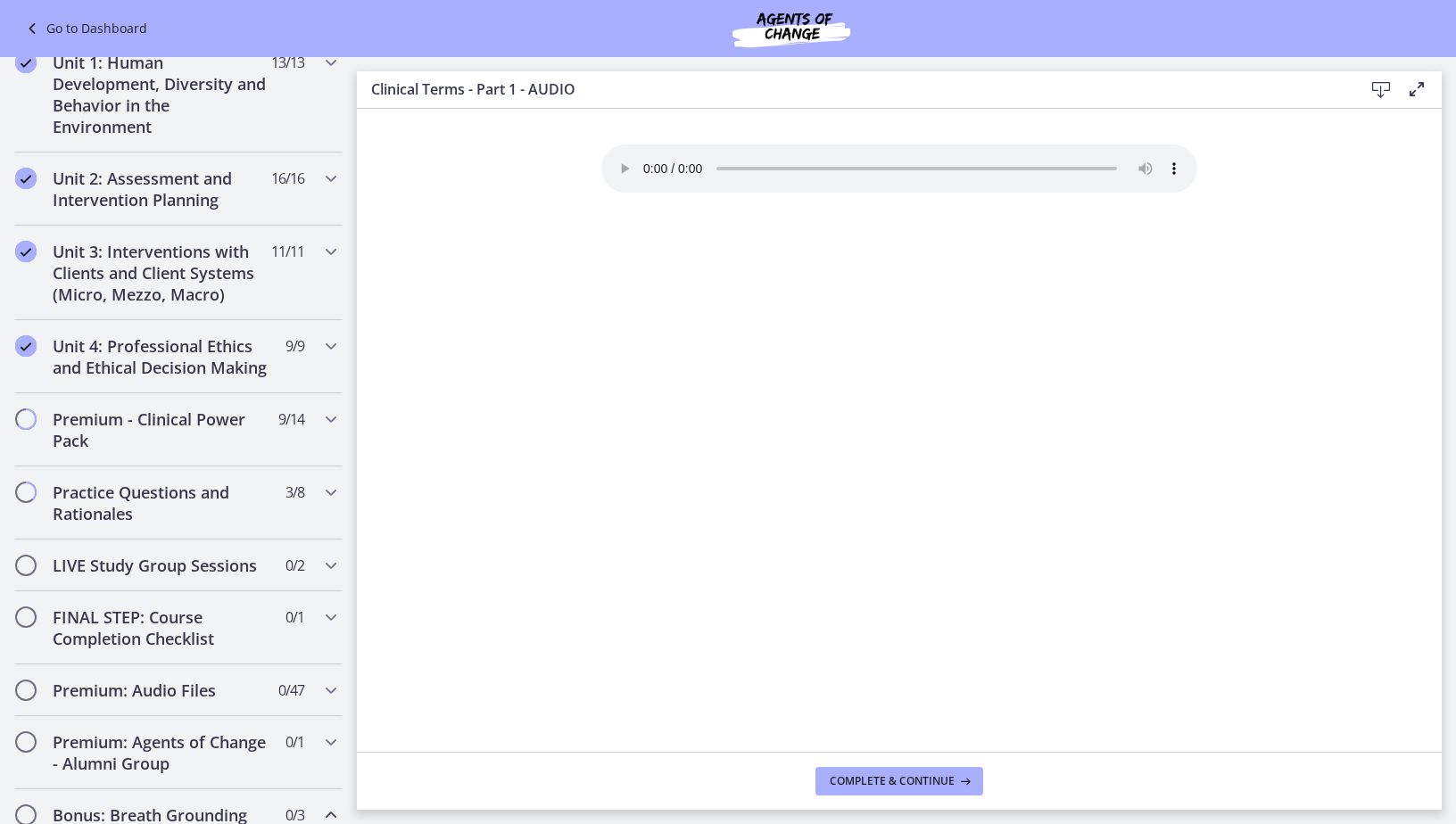
scroll to position [880, 0]
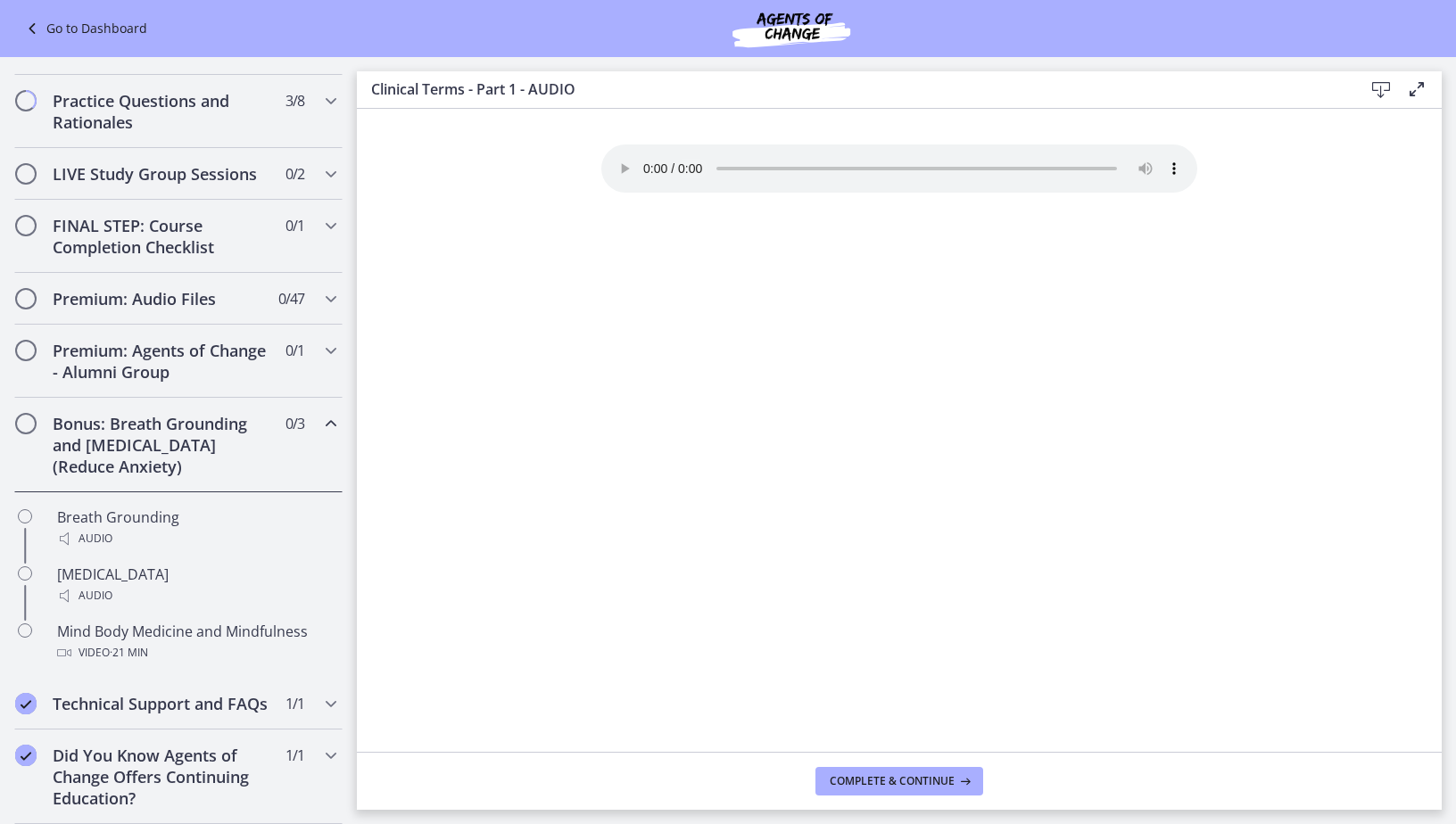
click at [320, 413] on icon "Chapters" at bounding box center [331, 424] width 22 height 21
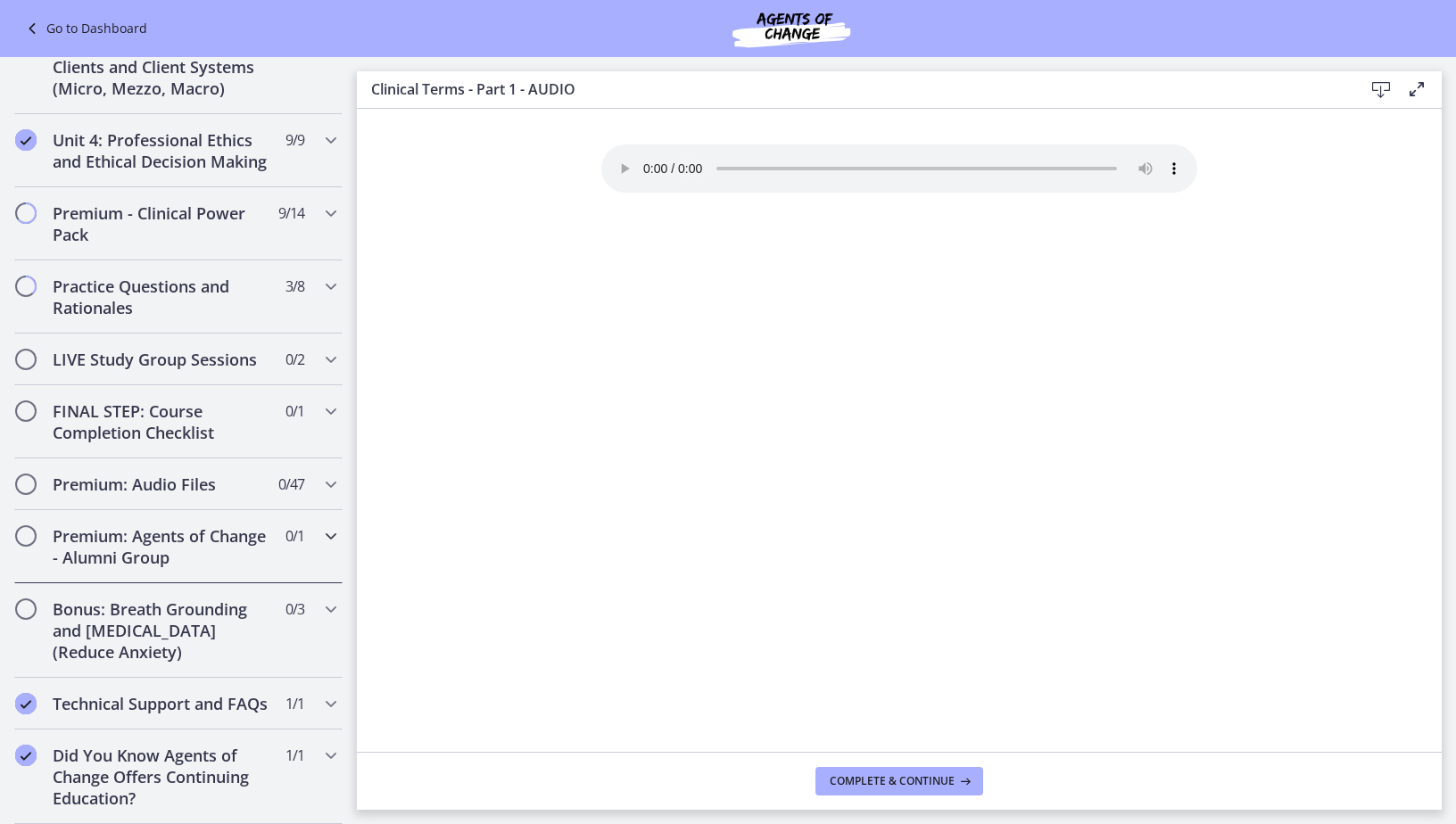
click at [306, 519] on div "Premium: Agents of Change - Alumni Group 0 / 1 Completed" at bounding box center [178, 547] width 328 height 73
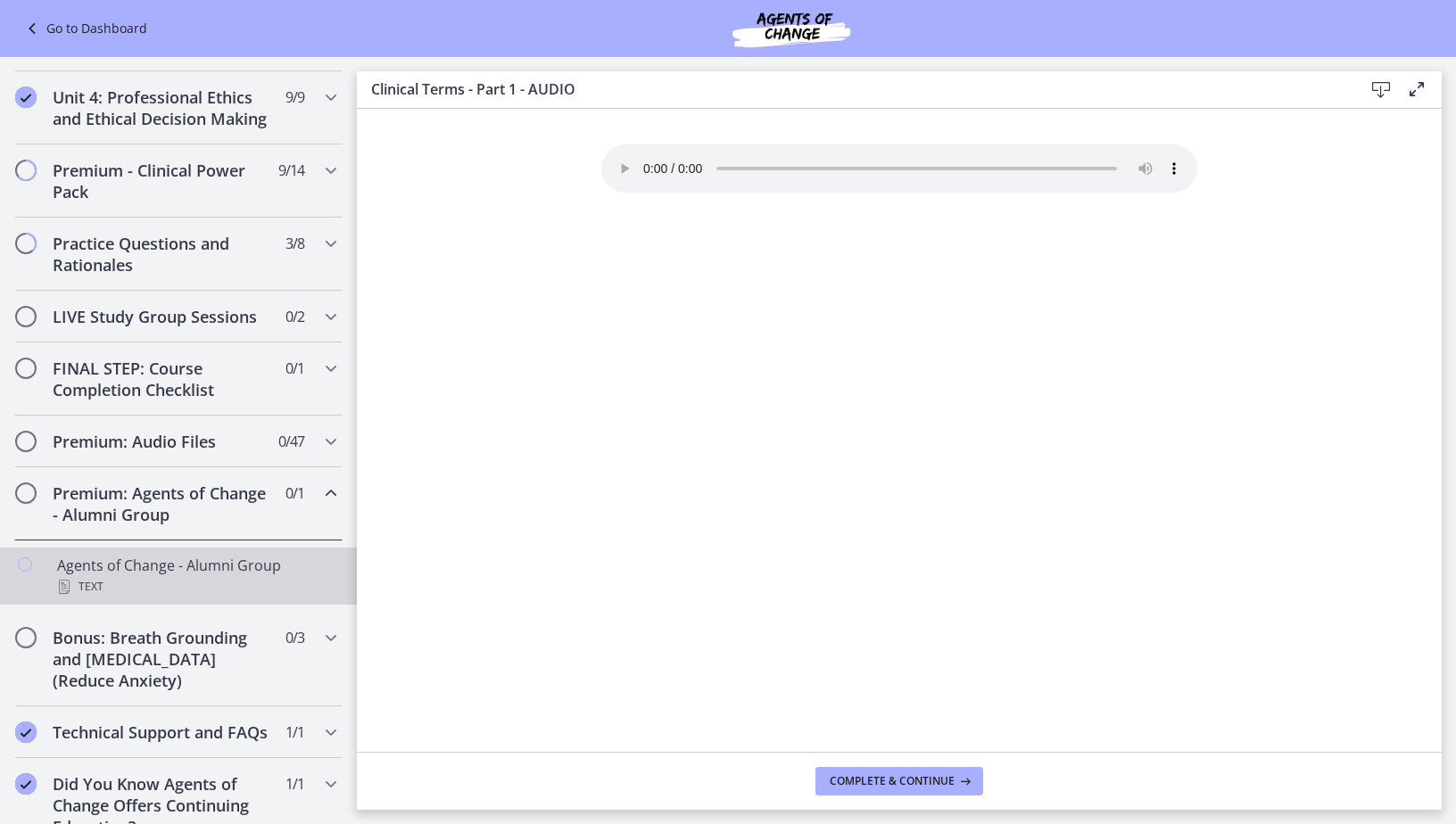
click at [141, 605] on link "Agents of Change - Alumni Group Text" at bounding box center [178, 576] width 357 height 57
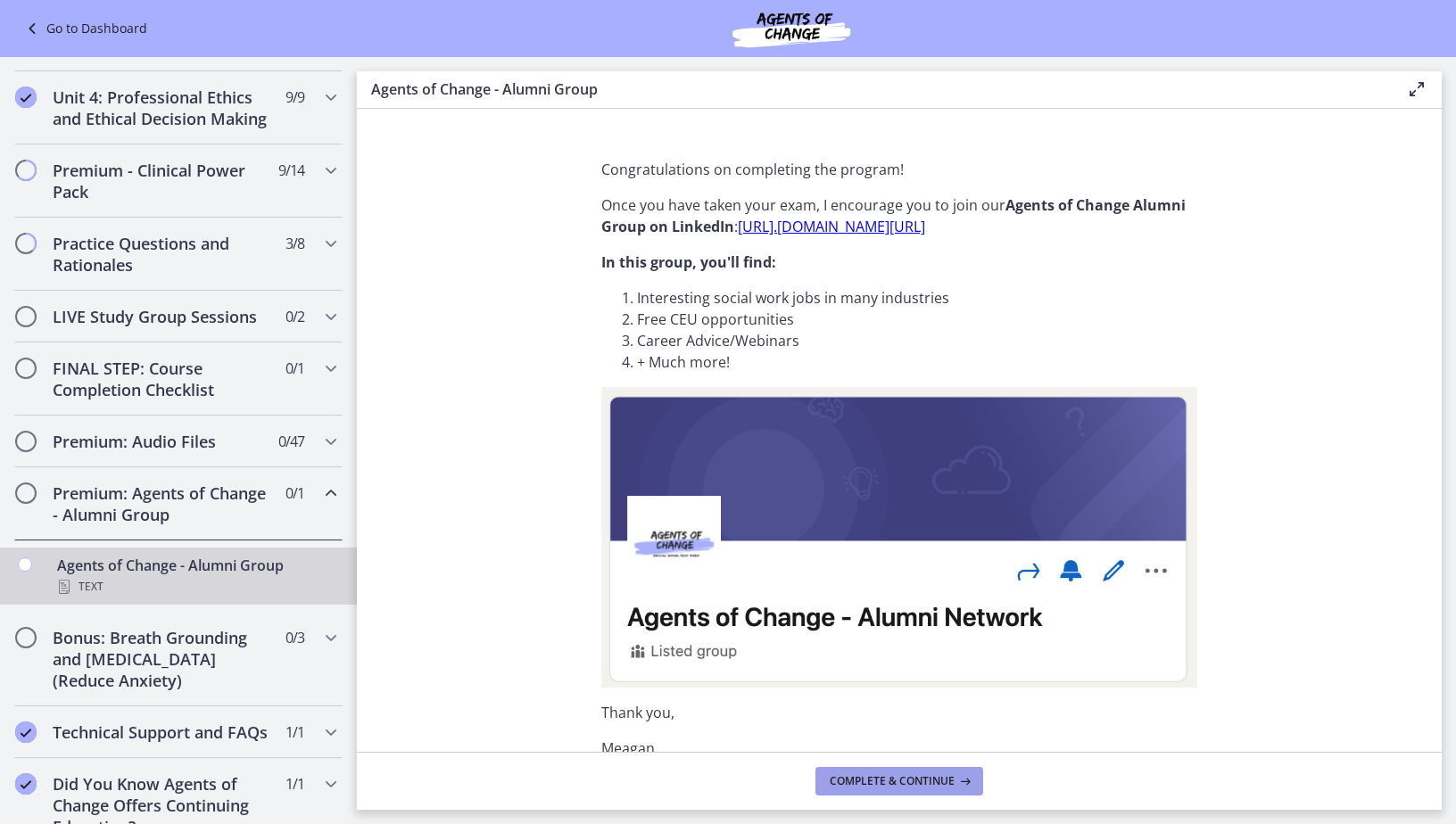
click at [899, 787] on span "Complete & continue" at bounding box center [892, 781] width 125 height 14
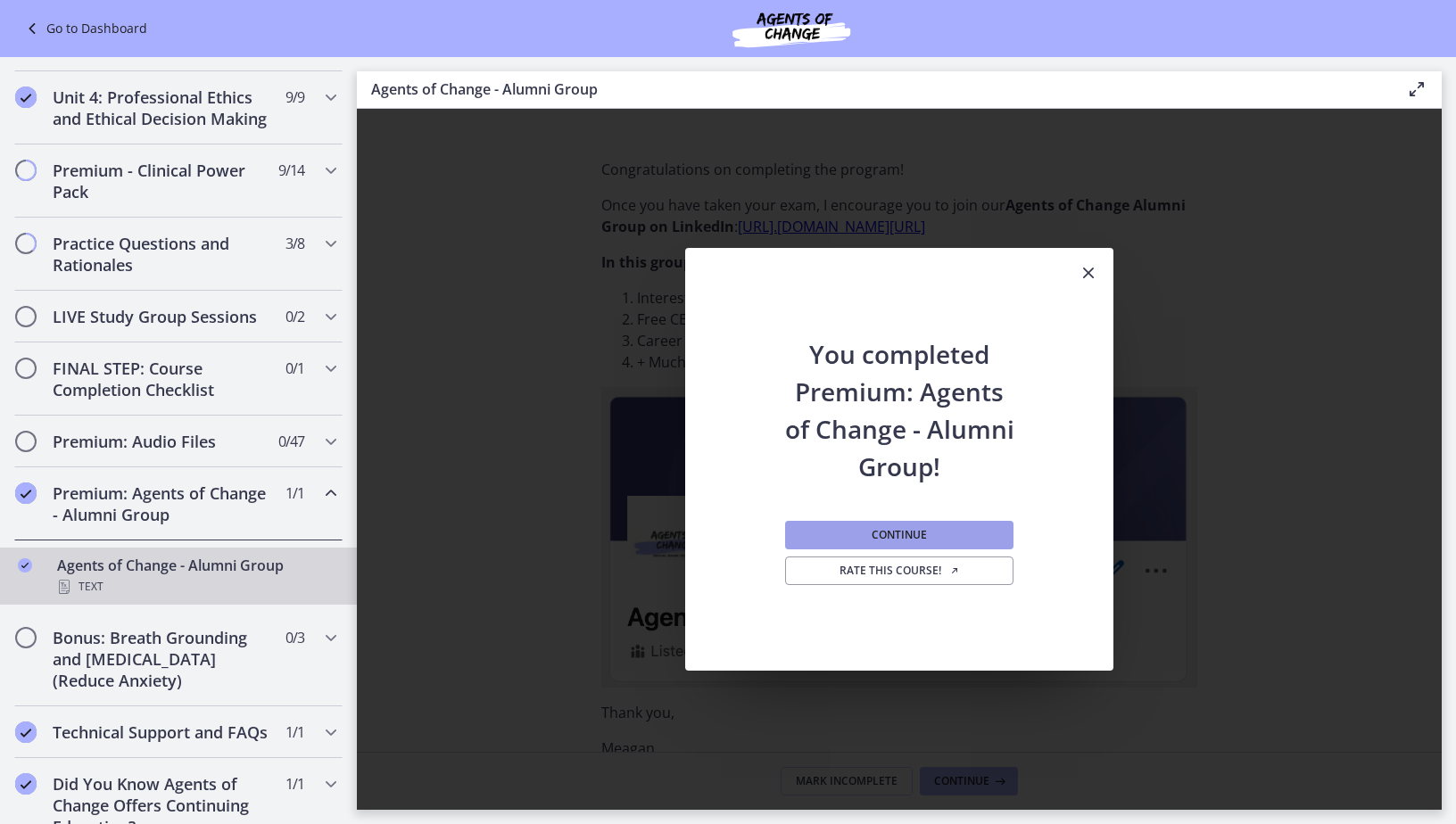
click at [806, 522] on button "Continue" at bounding box center [899, 536] width 228 height 29
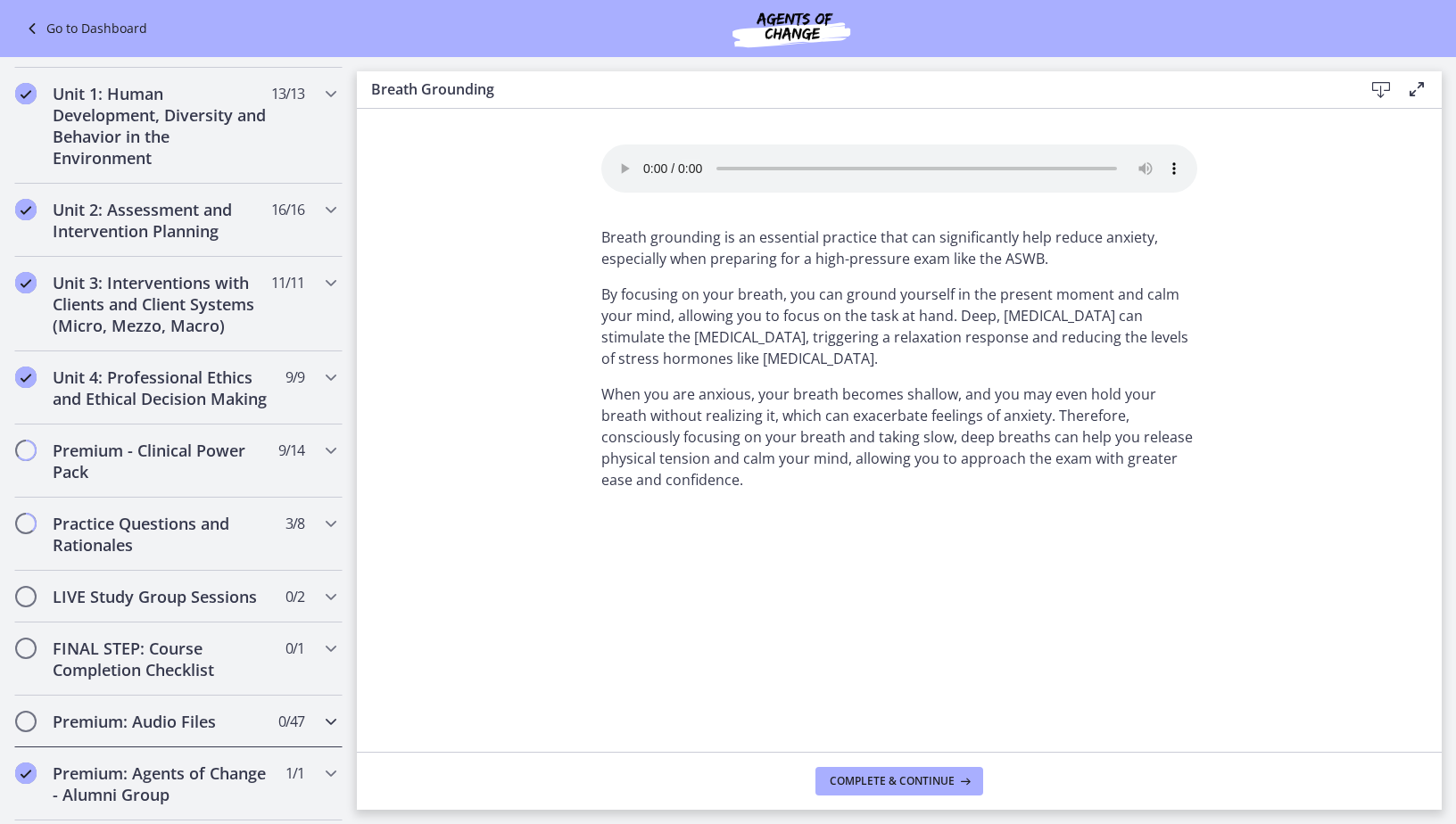
scroll to position [446, 0]
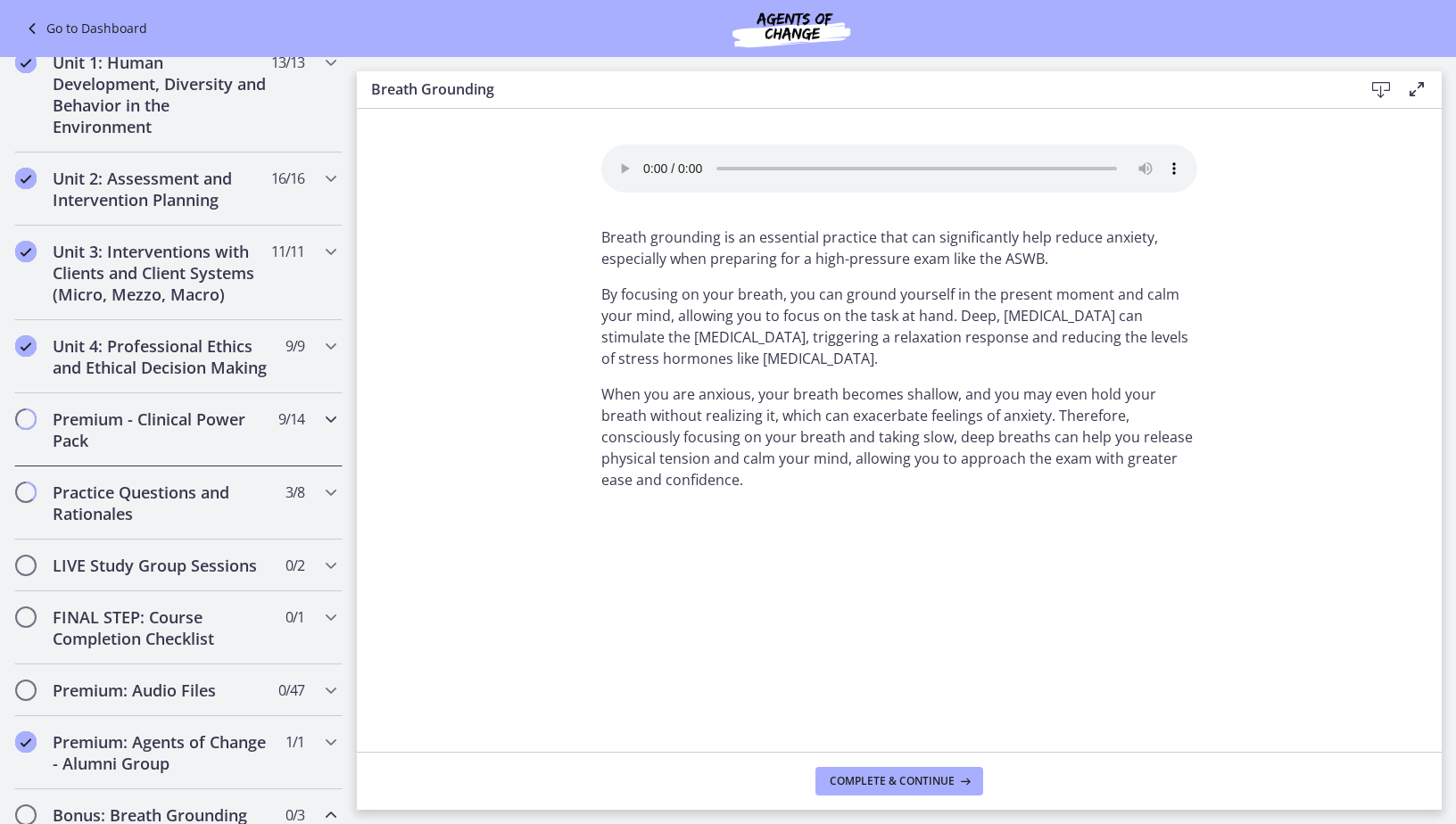
click at [320, 430] on icon "Chapters" at bounding box center [331, 419] width 22 height 21
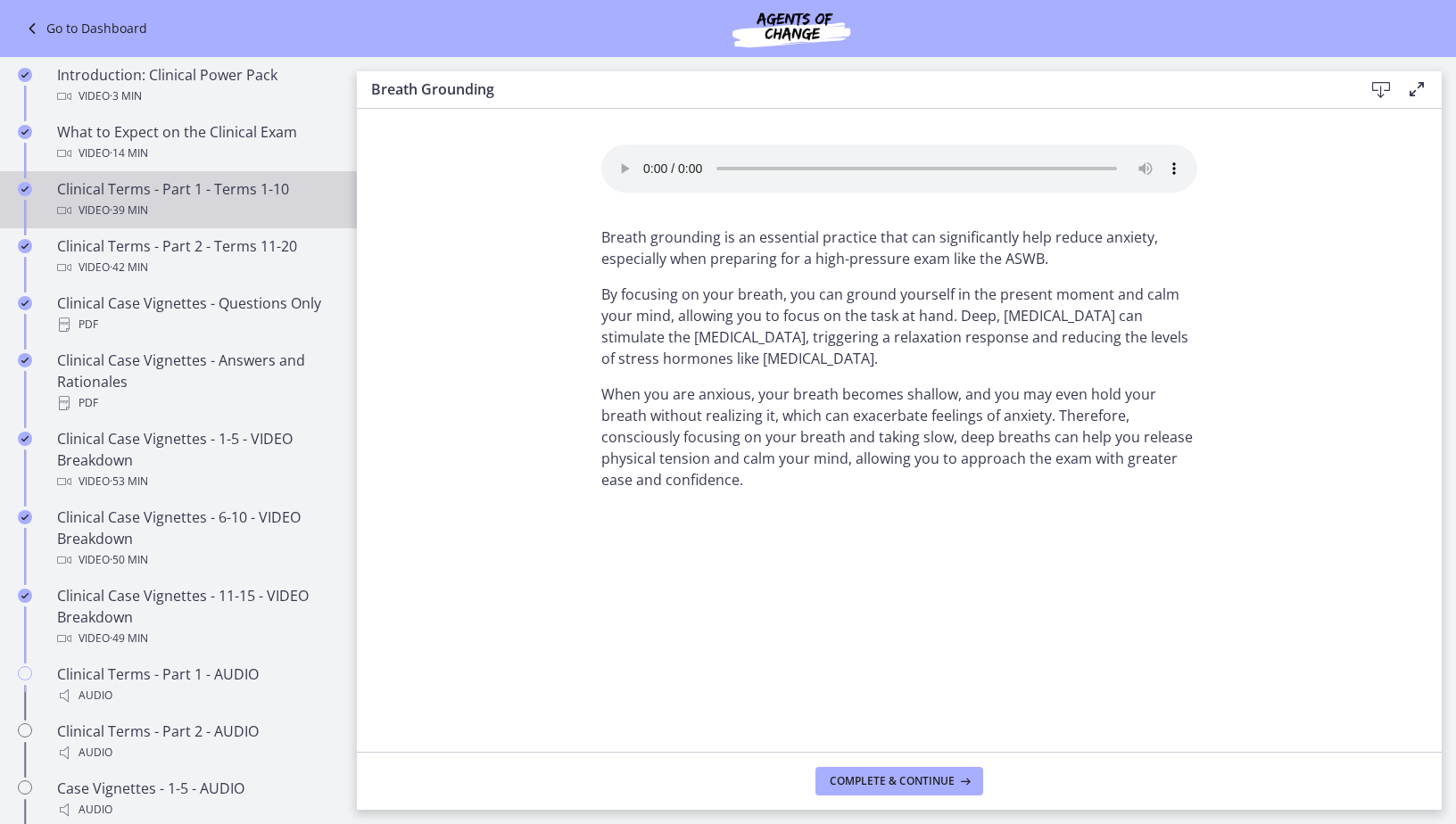
scroll to position [981, 0]
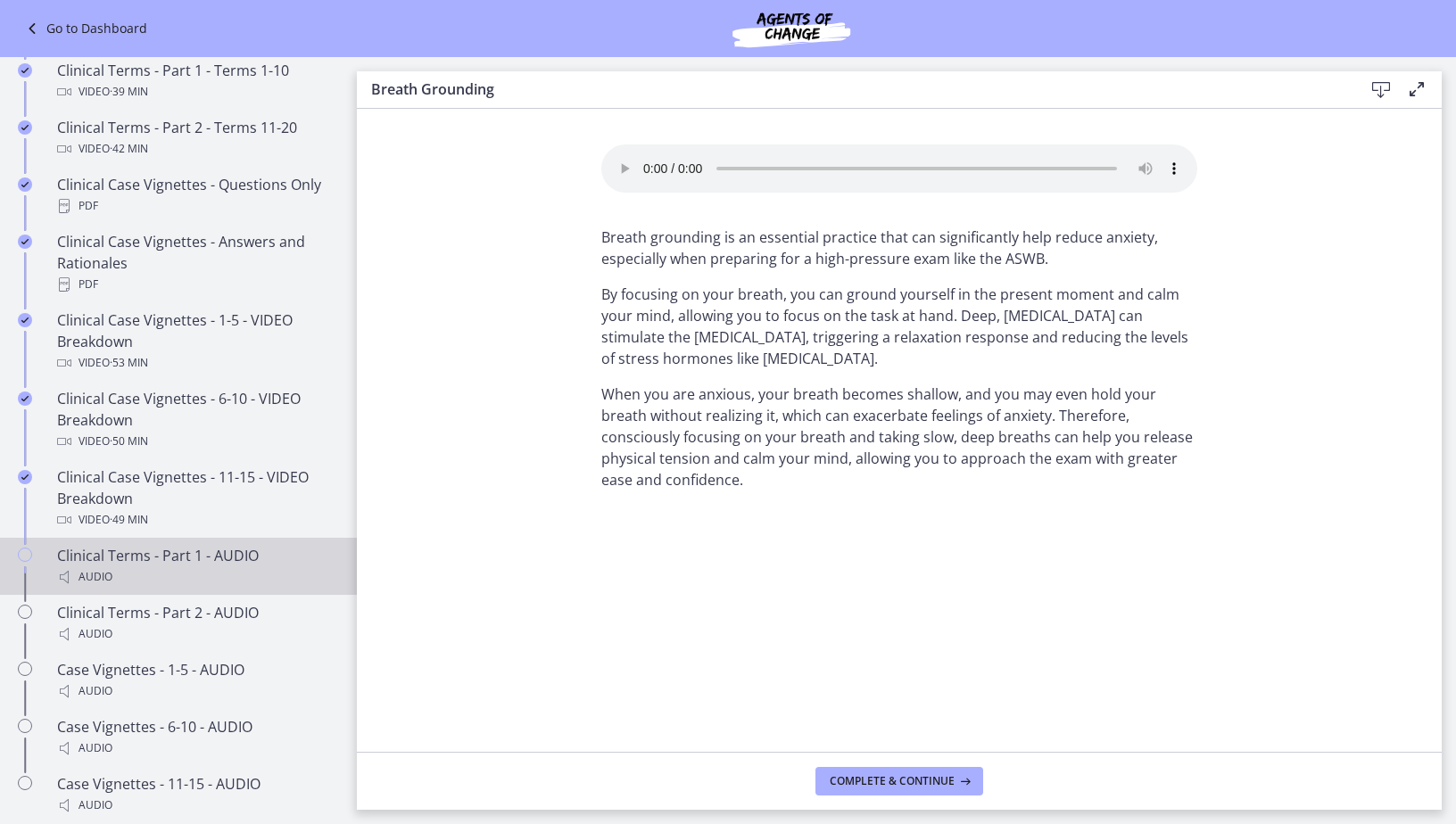
click at [198, 584] on div "Clinical Terms - Part 1 - AUDIO Audio" at bounding box center [196, 566] width 279 height 43
